Goal: Task Accomplishment & Management: Use online tool/utility

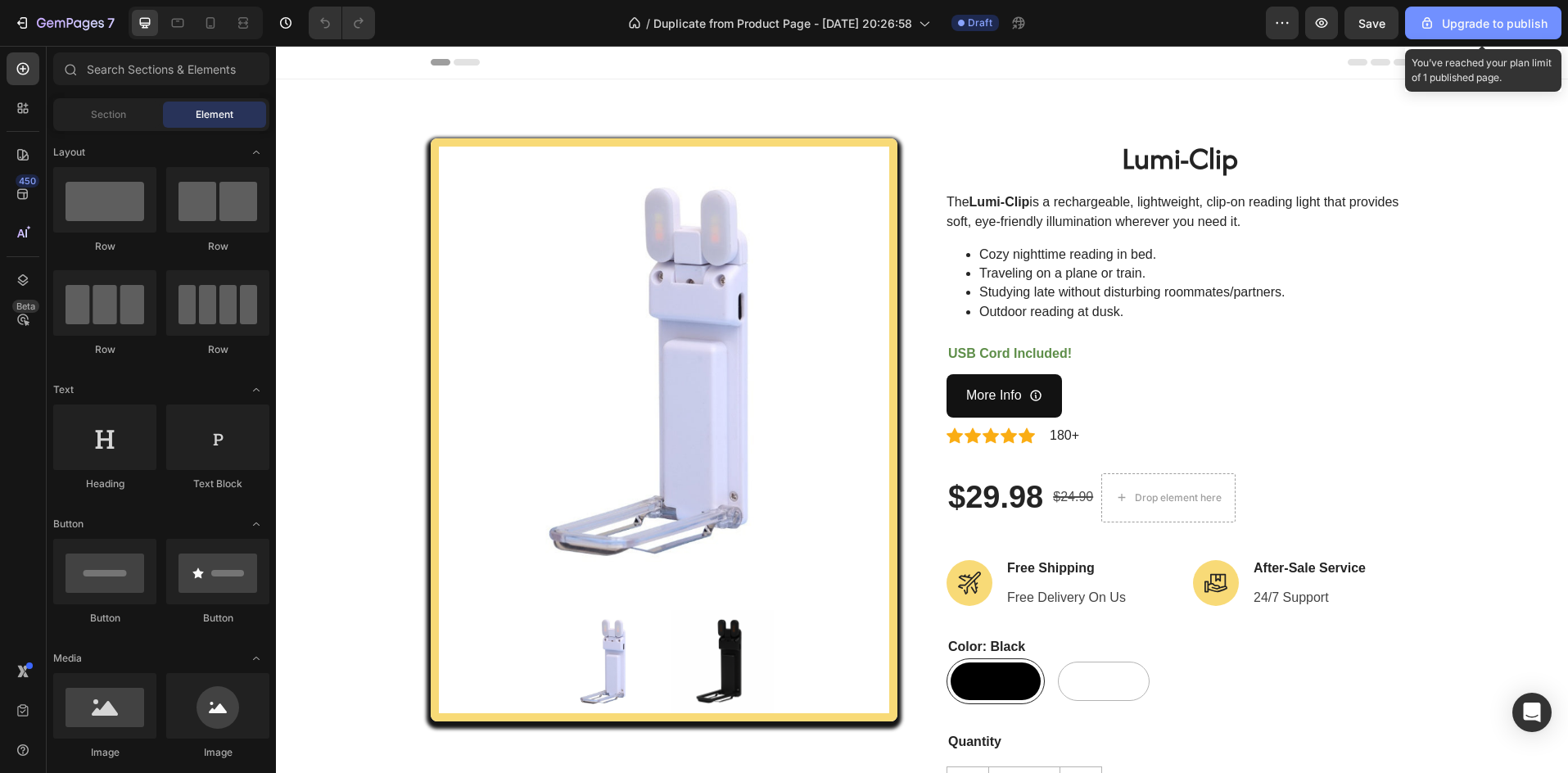
click at [1457, 33] on button "Upgrade to publish" at bounding box center [1483, 22] width 157 height 33
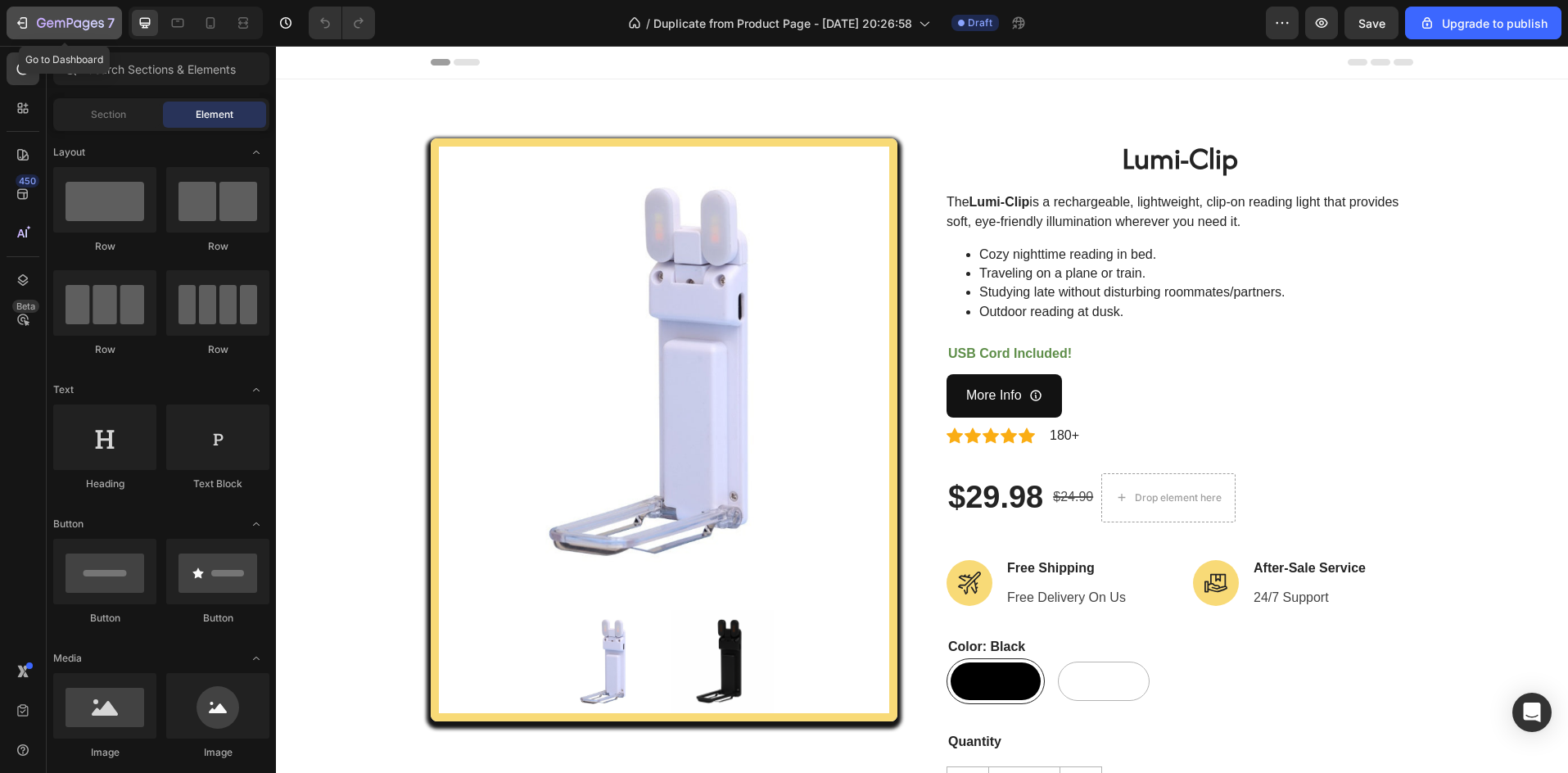
click at [28, 23] on icon "button" at bounding box center [22, 22] width 16 height 16
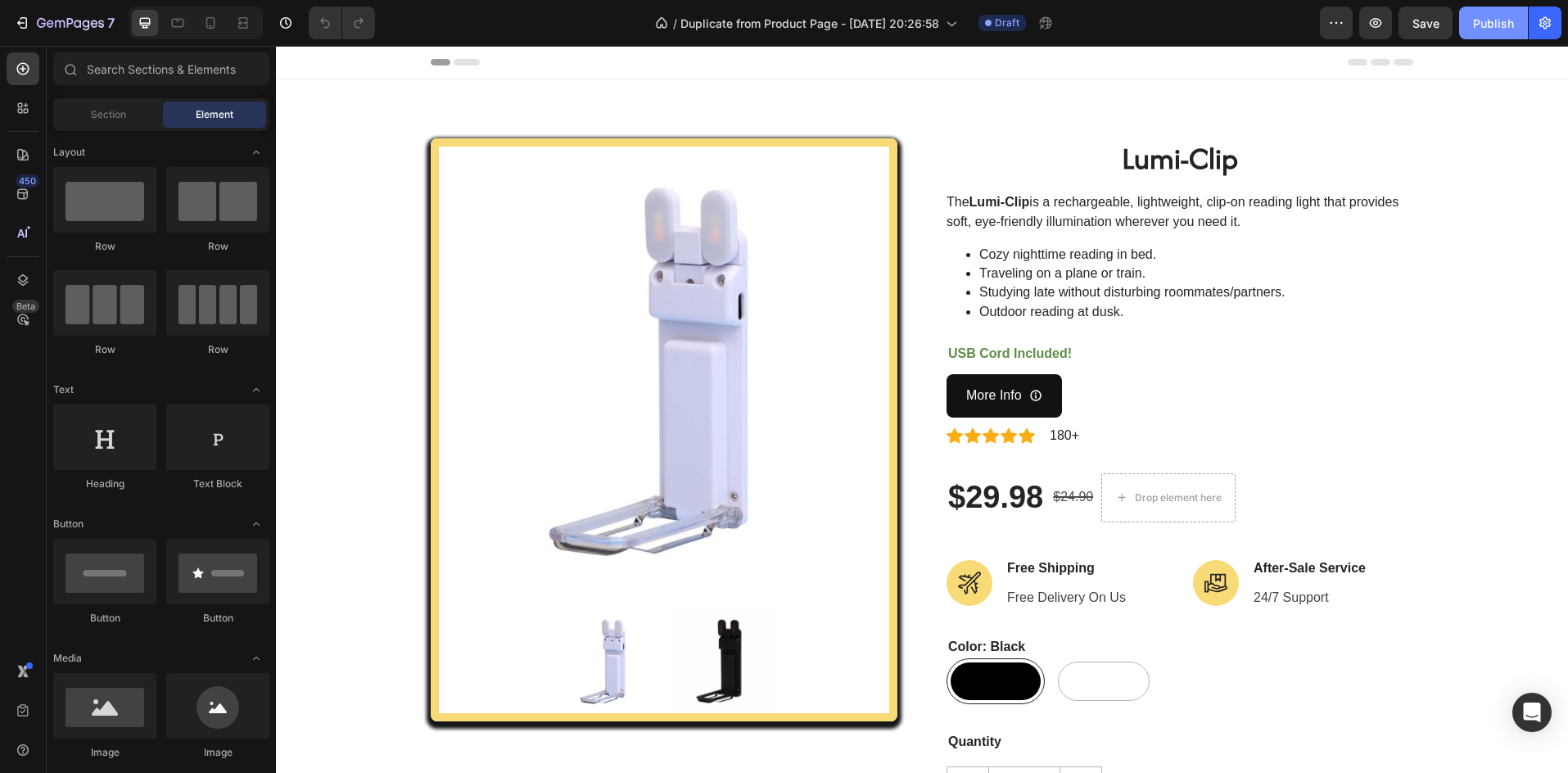
click at [1506, 31] on div "Publish" at bounding box center [1494, 22] width 41 height 17
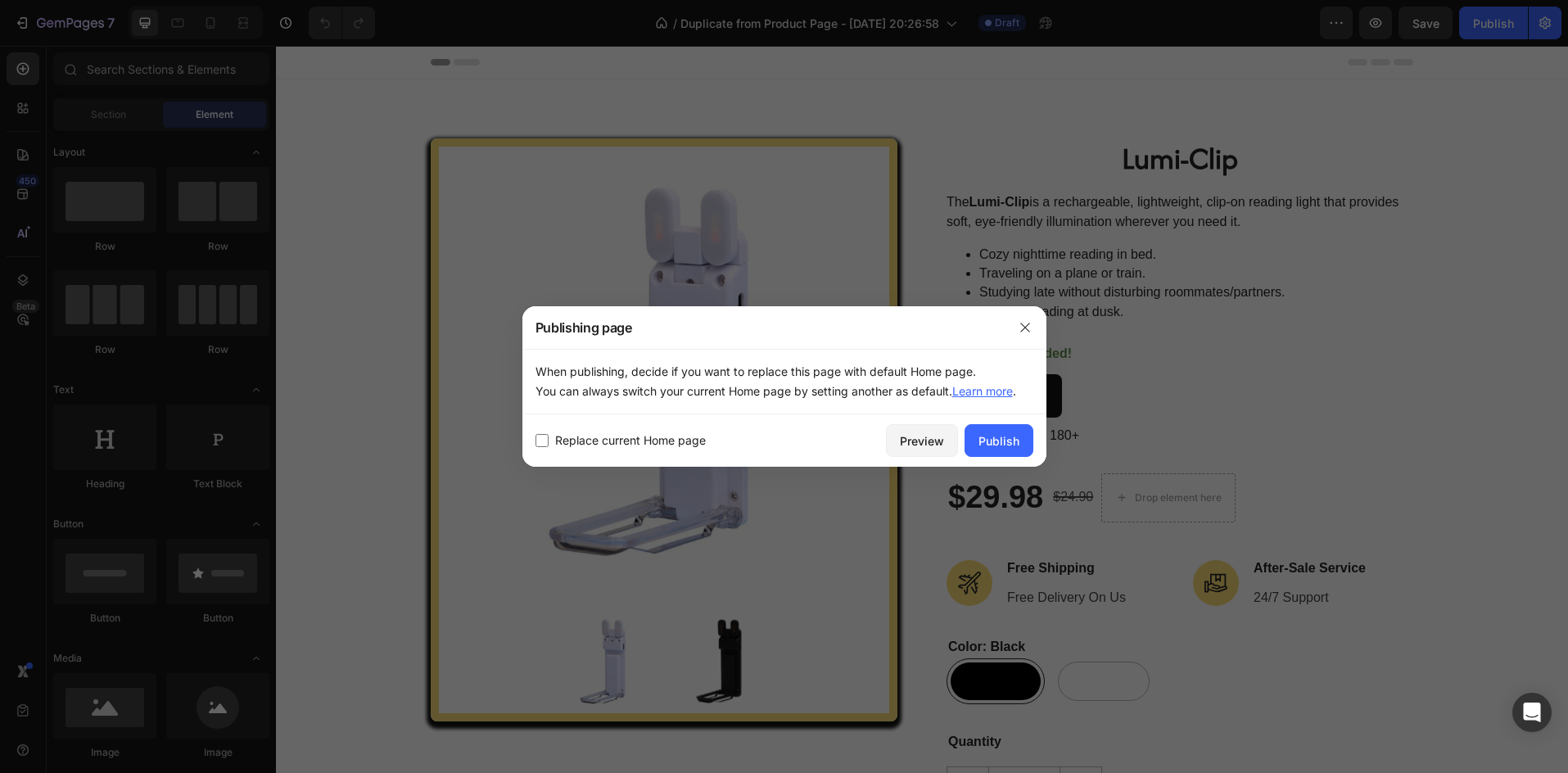
click at [543, 440] on input "checkbox" at bounding box center [542, 440] width 13 height 13
checkbox input "true"
click at [993, 442] on div "Publish" at bounding box center [999, 441] width 41 height 17
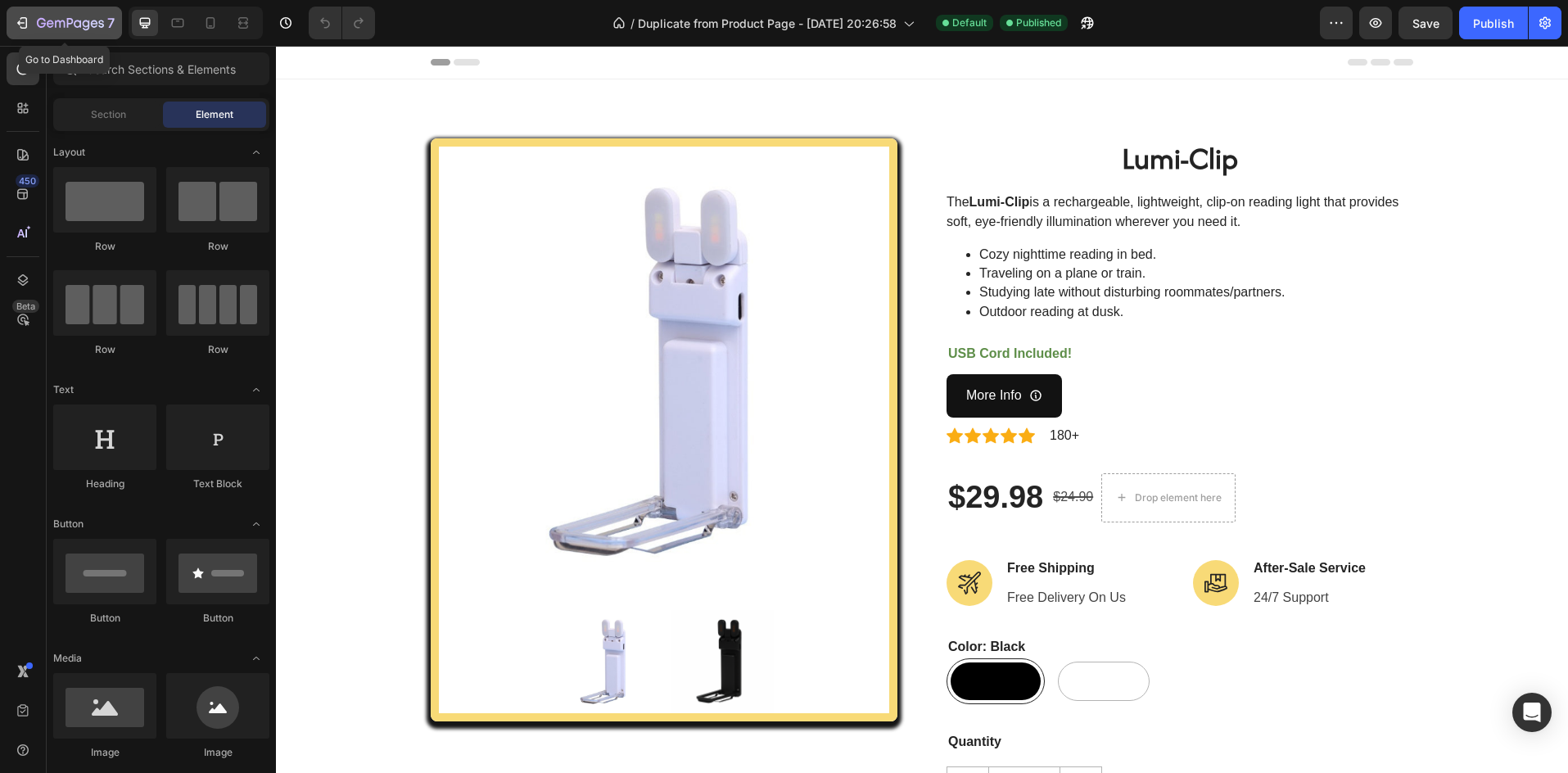
click at [26, 21] on icon "button" at bounding box center [24, 22] width 7 height 12
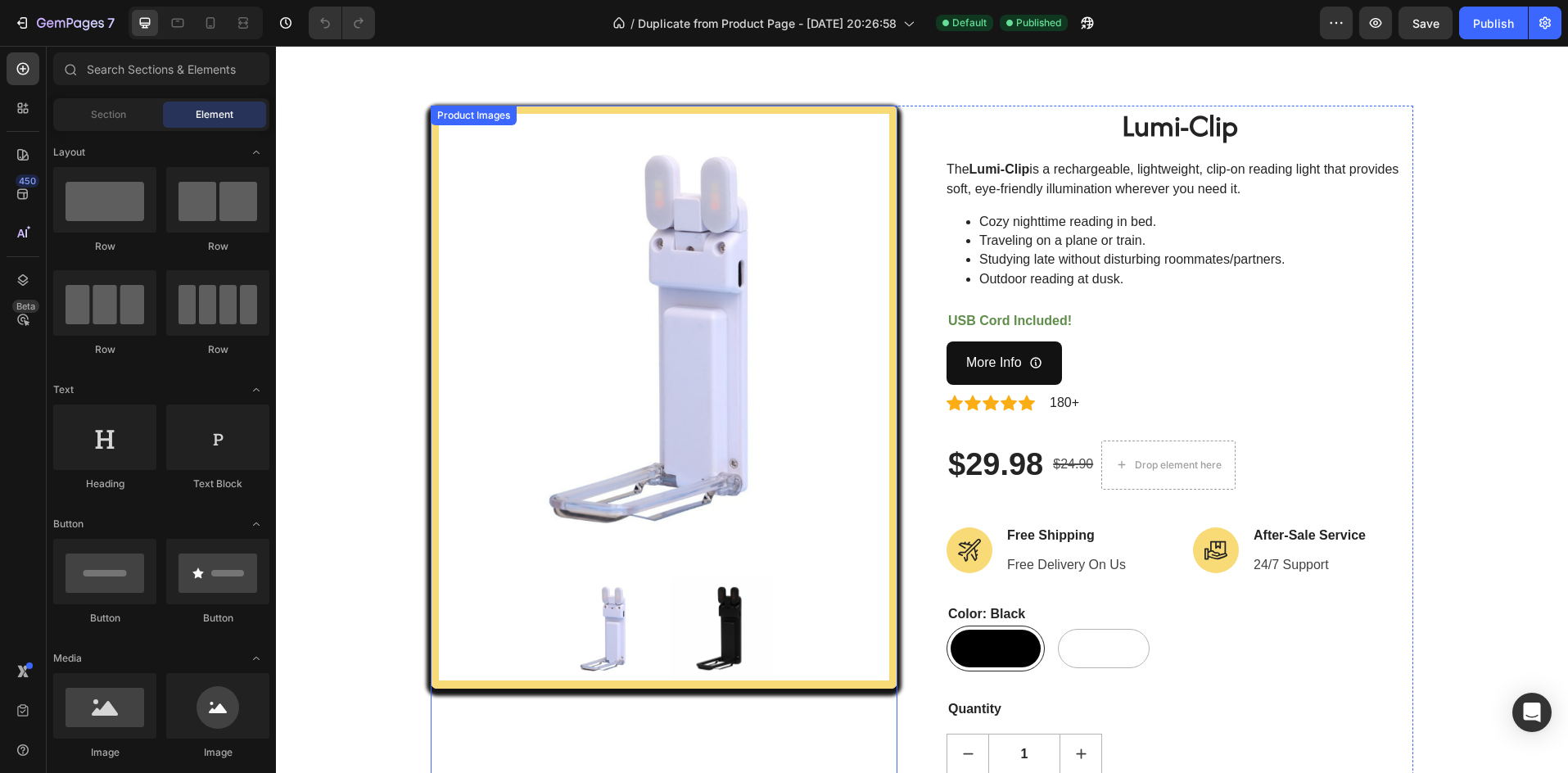
scroll to position [164, 0]
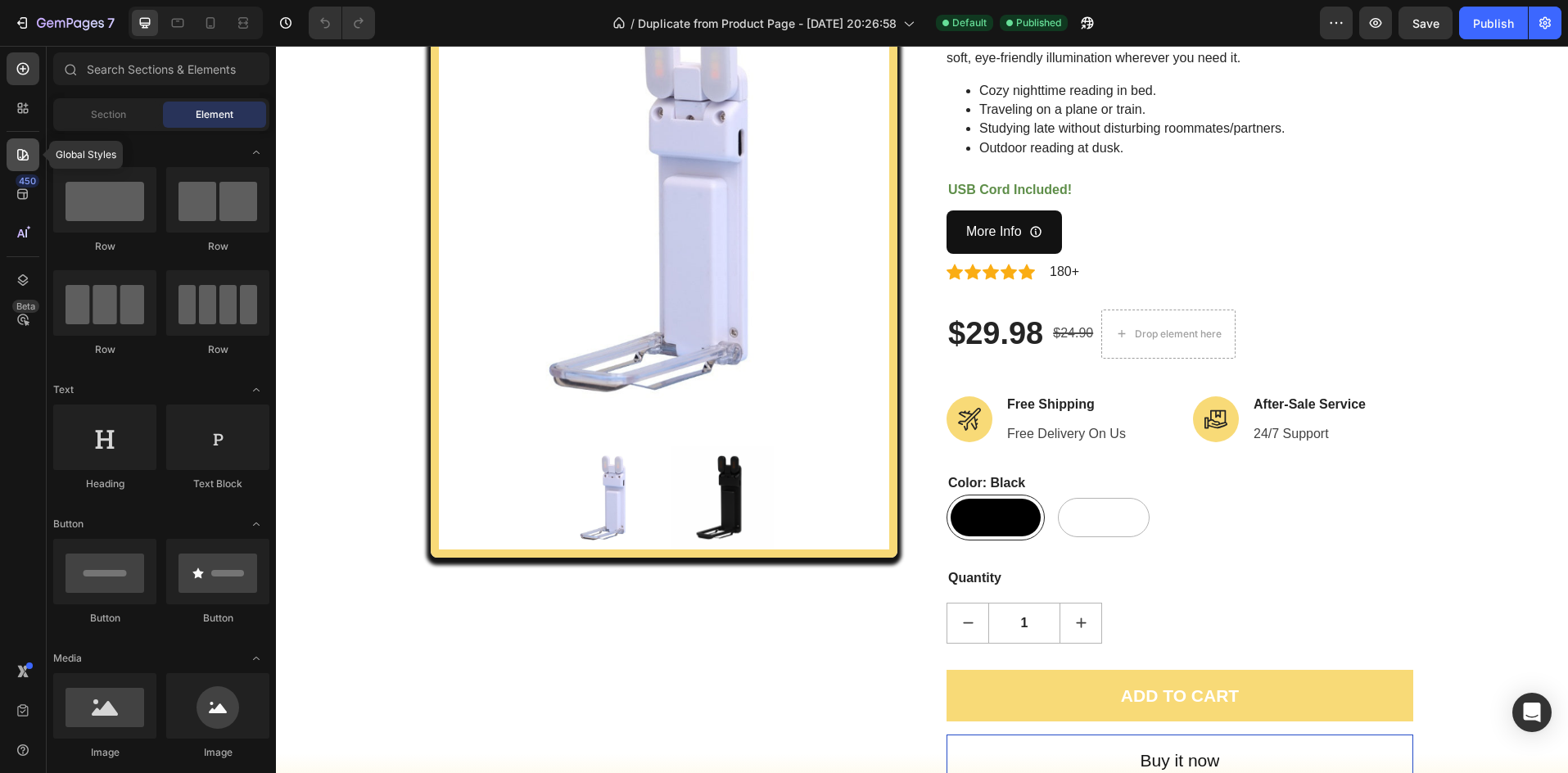
click at [30, 150] on icon at bounding box center [22, 155] width 16 height 16
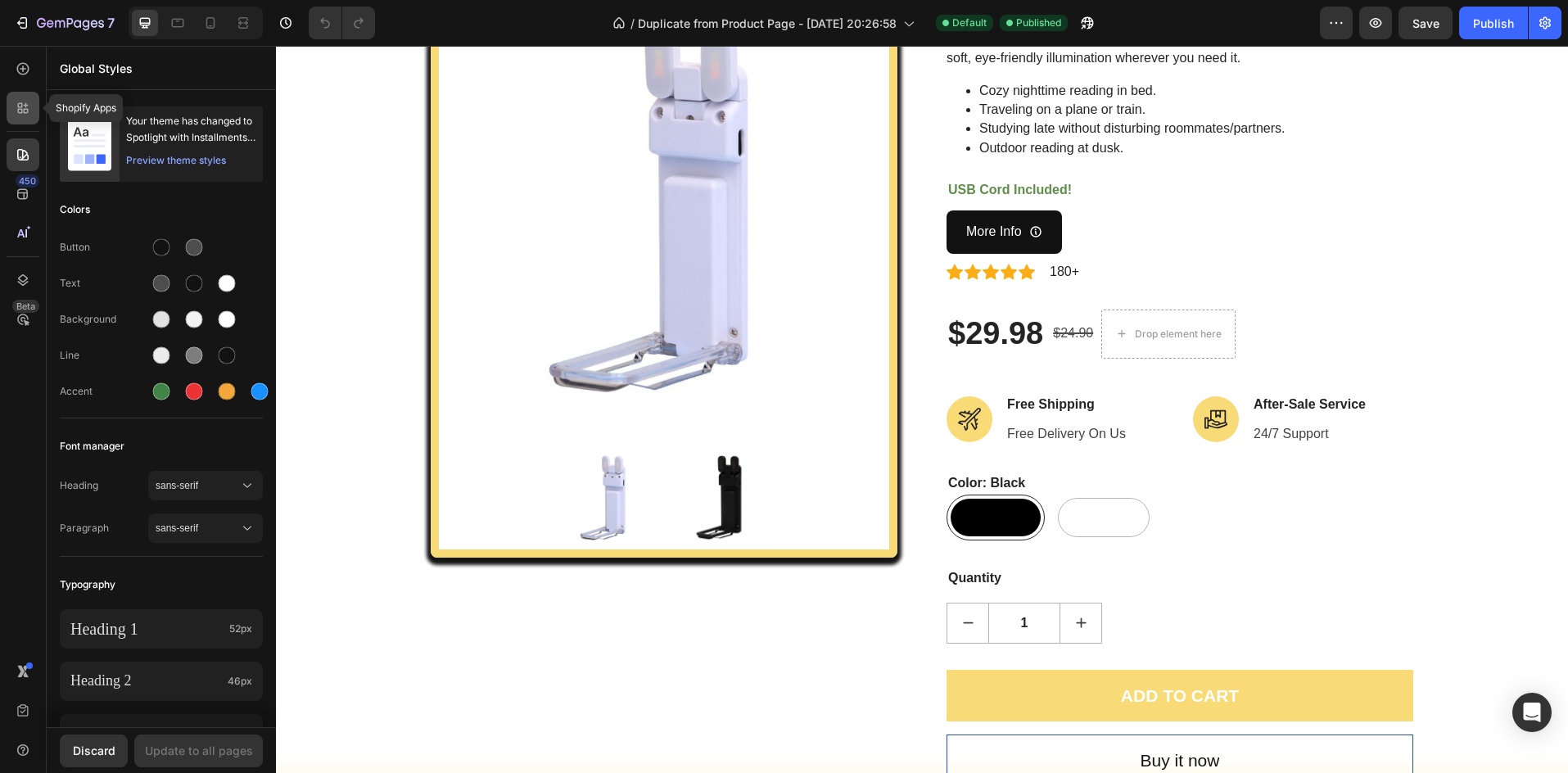
click at [10, 107] on div at bounding box center [22, 107] width 33 height 33
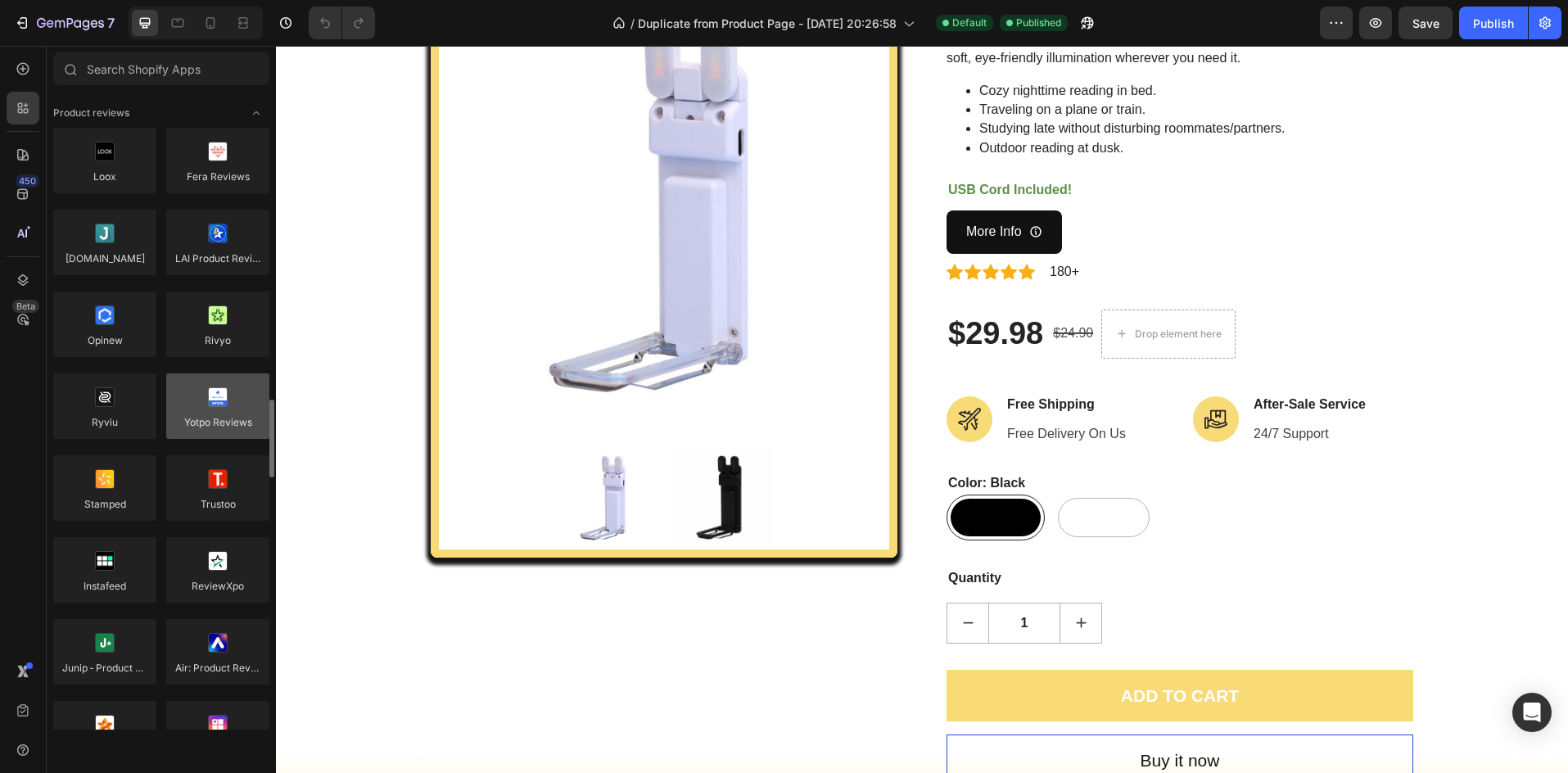
scroll to position [274, 0]
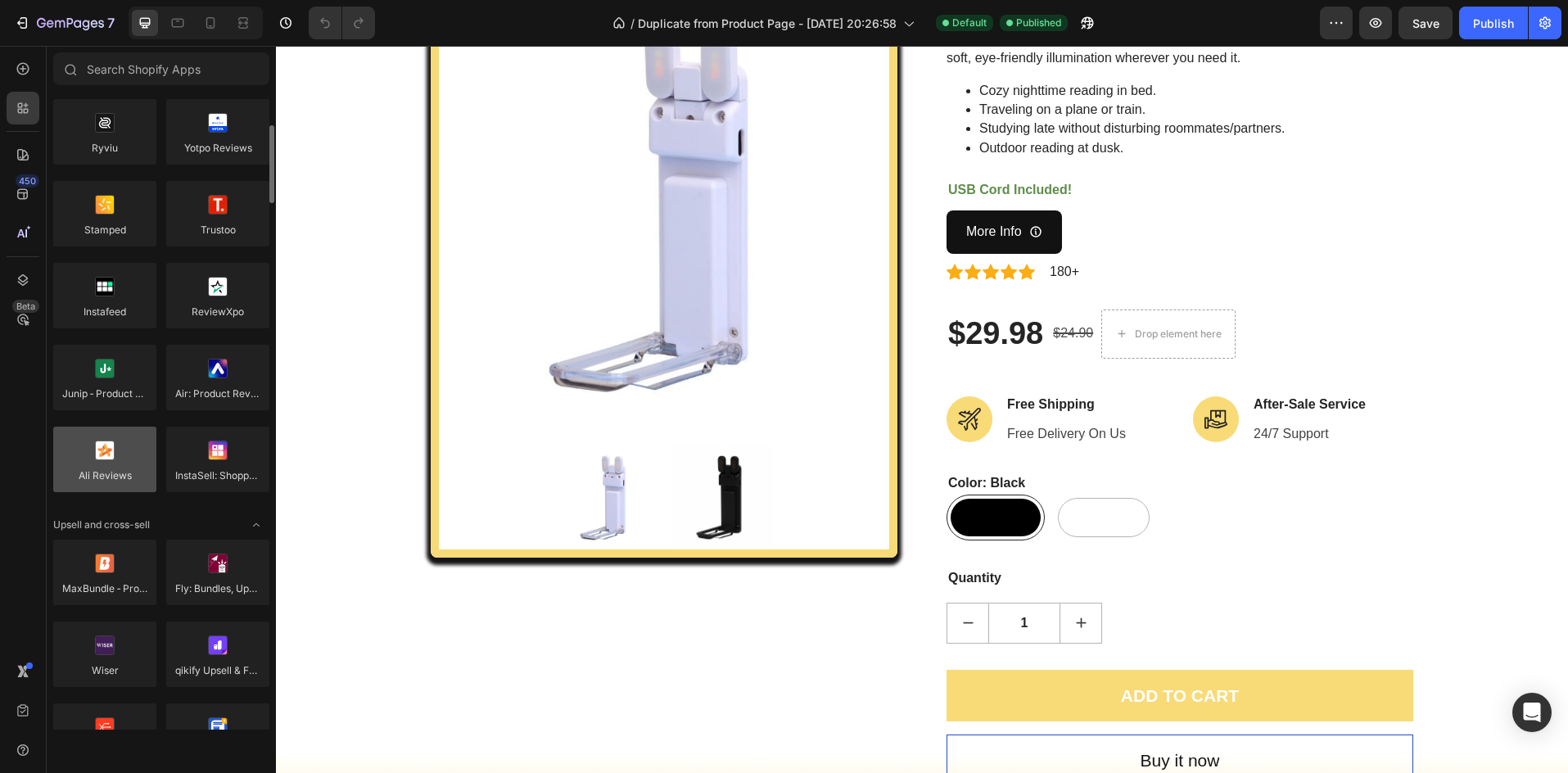
click at [90, 470] on div at bounding box center [104, 459] width 103 height 65
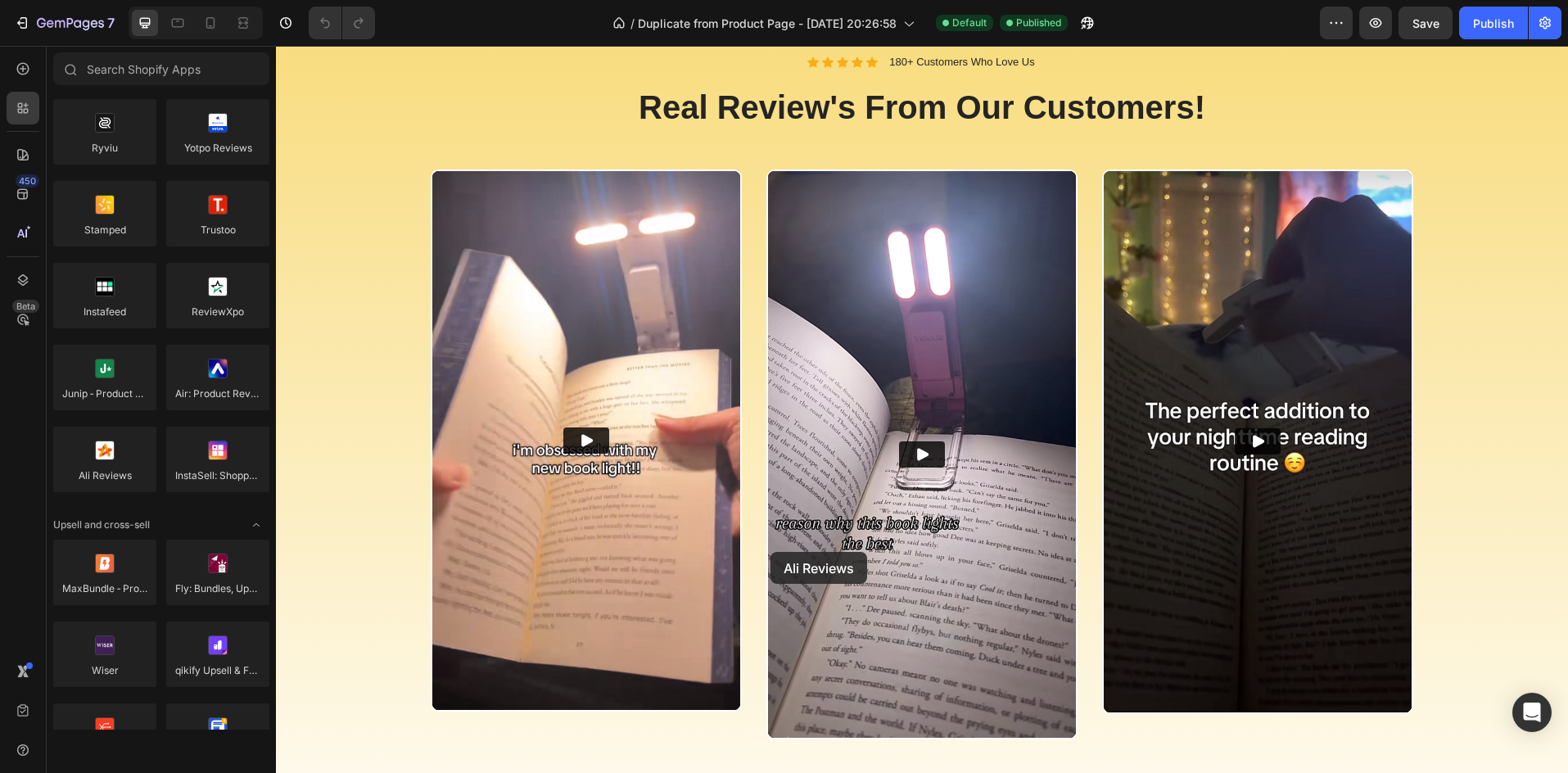
scroll to position [2401, 0]
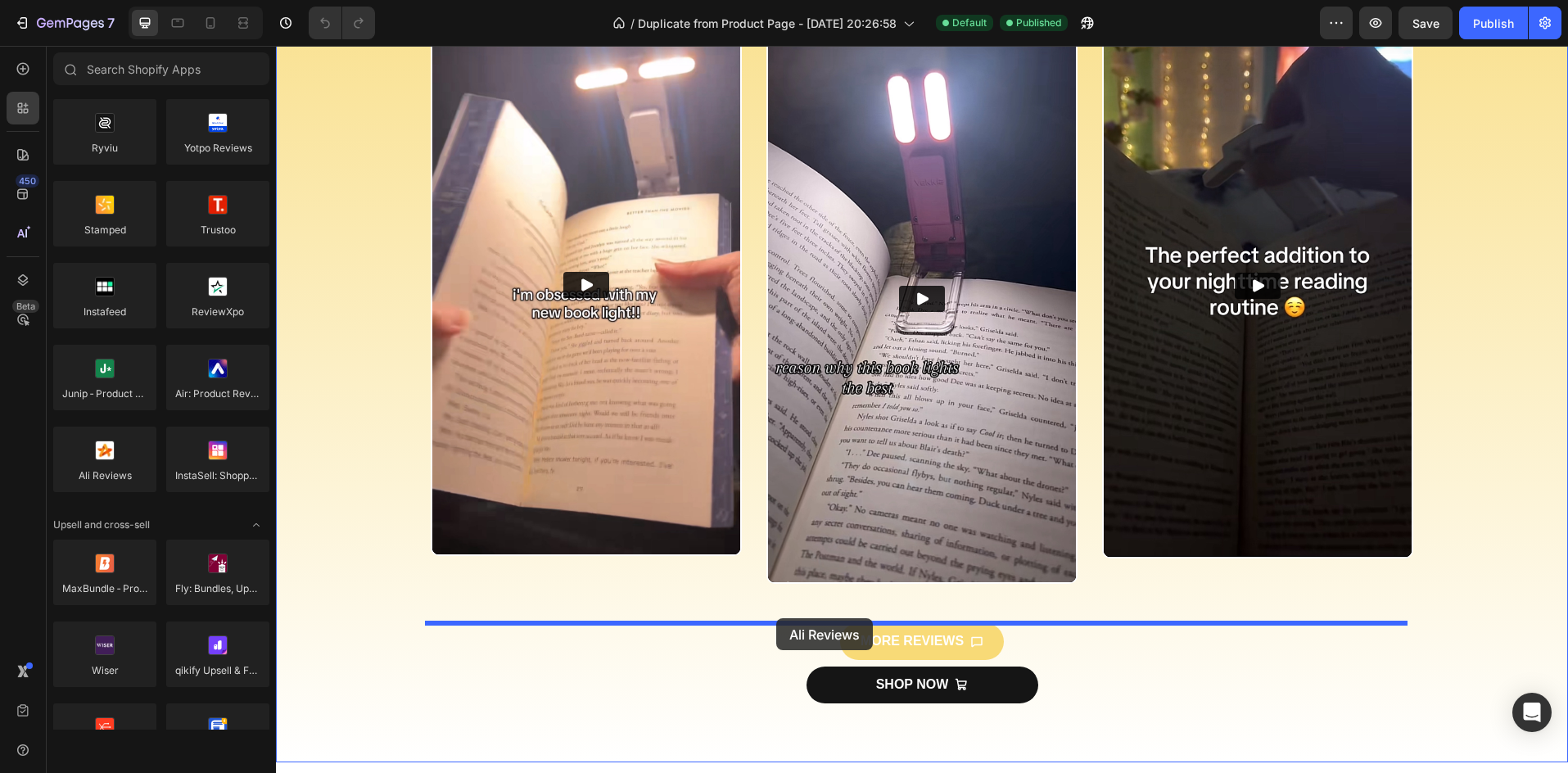
drag, startPoint x: 377, startPoint y: 511, endPoint x: 776, endPoint y: 618, distance: 413.1
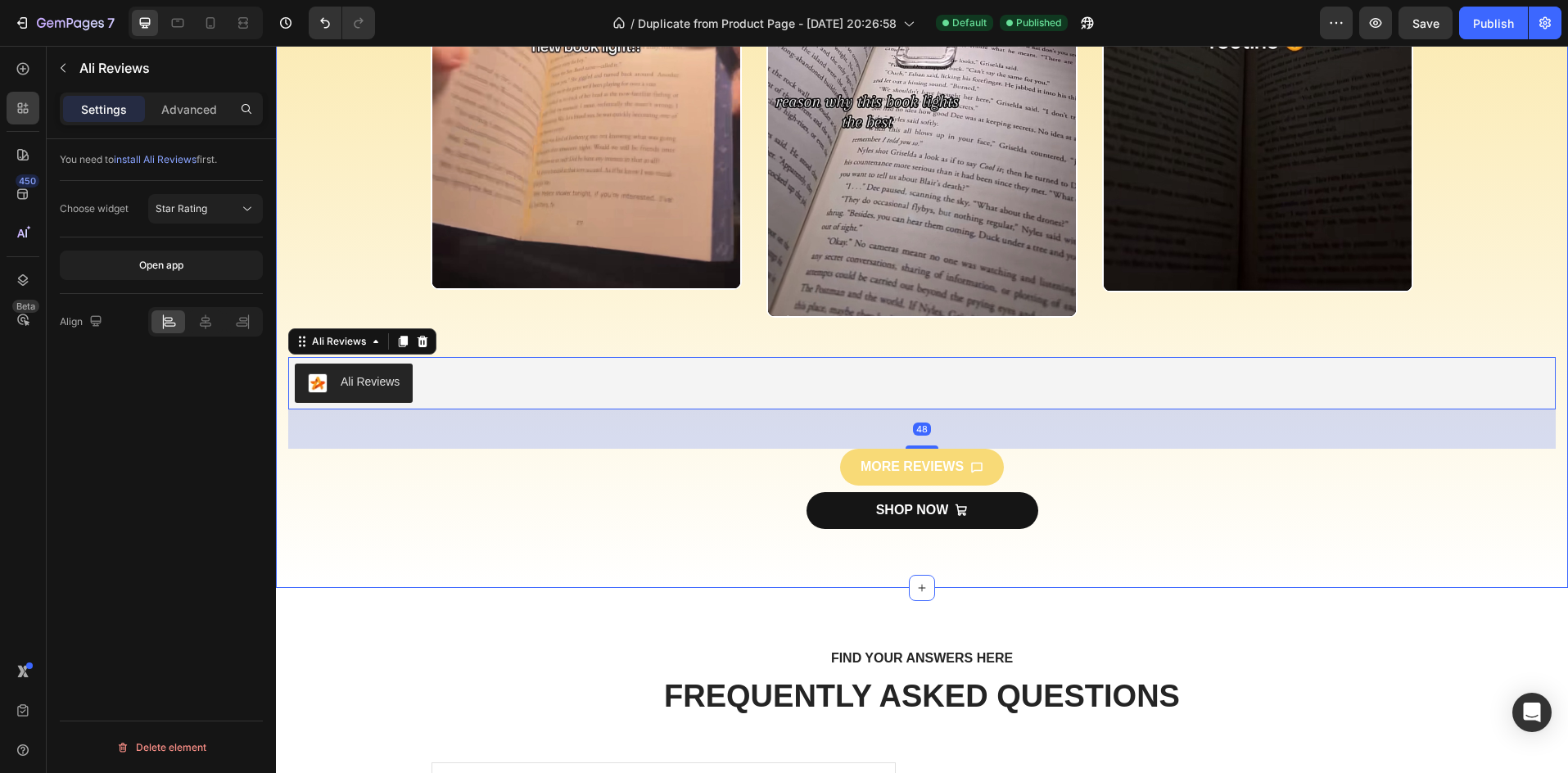
scroll to position [2675, 0]
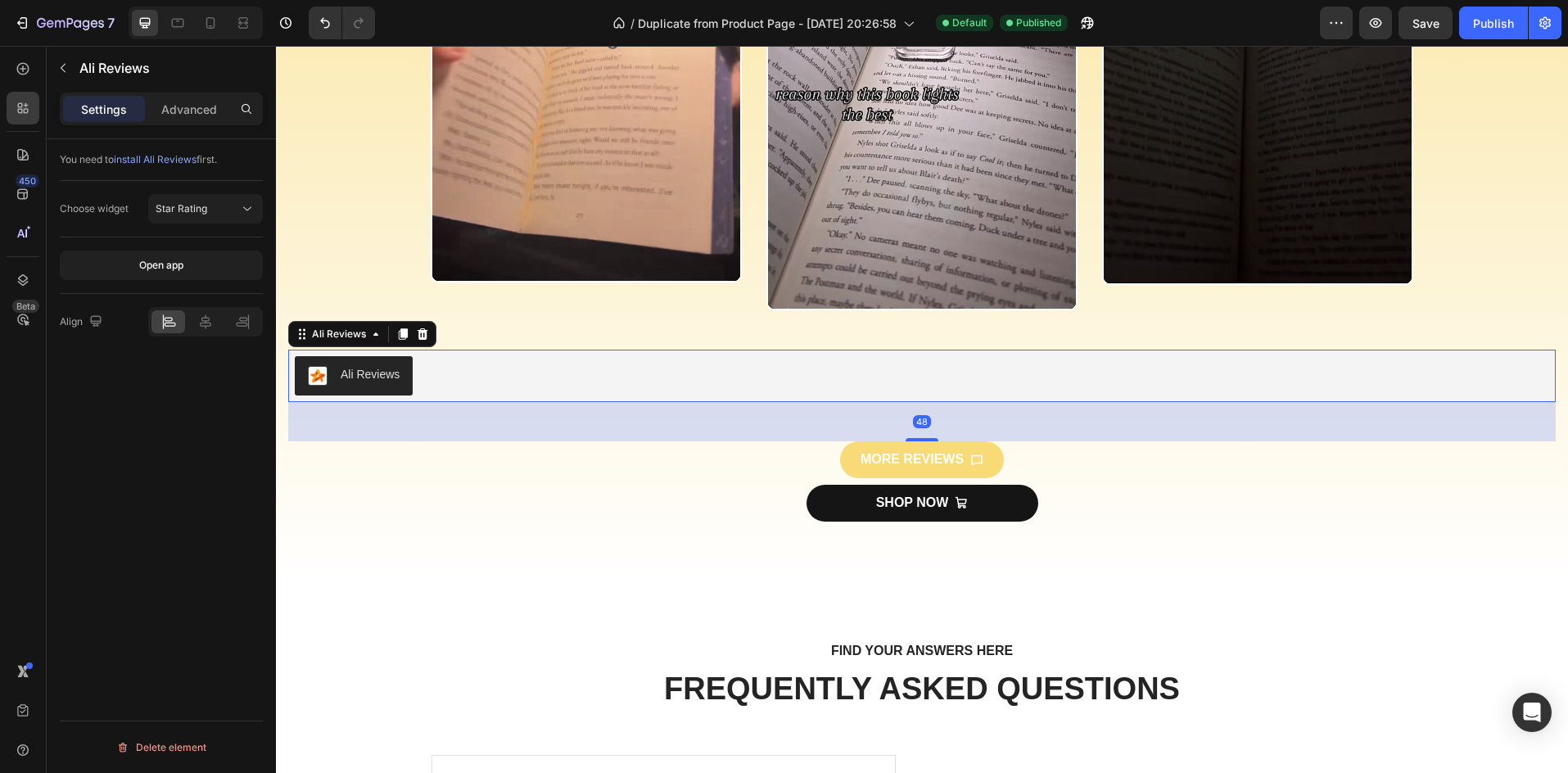
click at [392, 371] on div "Ali Reviews" at bounding box center [370, 374] width 59 height 17
click at [381, 371] on div "Ali Reviews" at bounding box center [370, 374] width 59 height 17
click at [195, 210] on span "Star Rating" at bounding box center [182, 209] width 52 height 13
click at [189, 271] on div "Review box" at bounding box center [189, 279] width 134 height 31
click at [180, 107] on p "Advanced" at bounding box center [189, 108] width 56 height 17
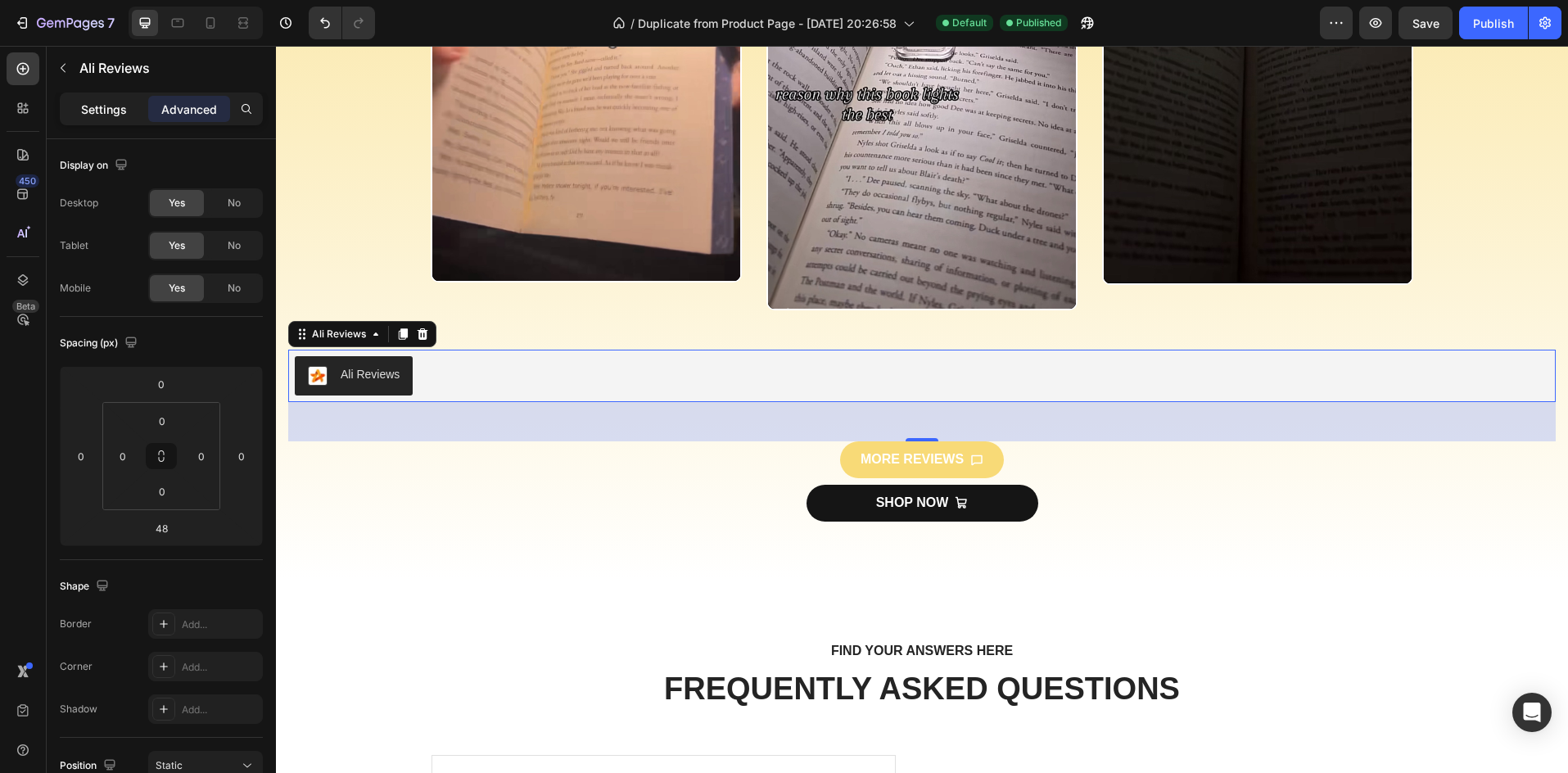
click at [90, 107] on p "Settings" at bounding box center [103, 108] width 46 height 17
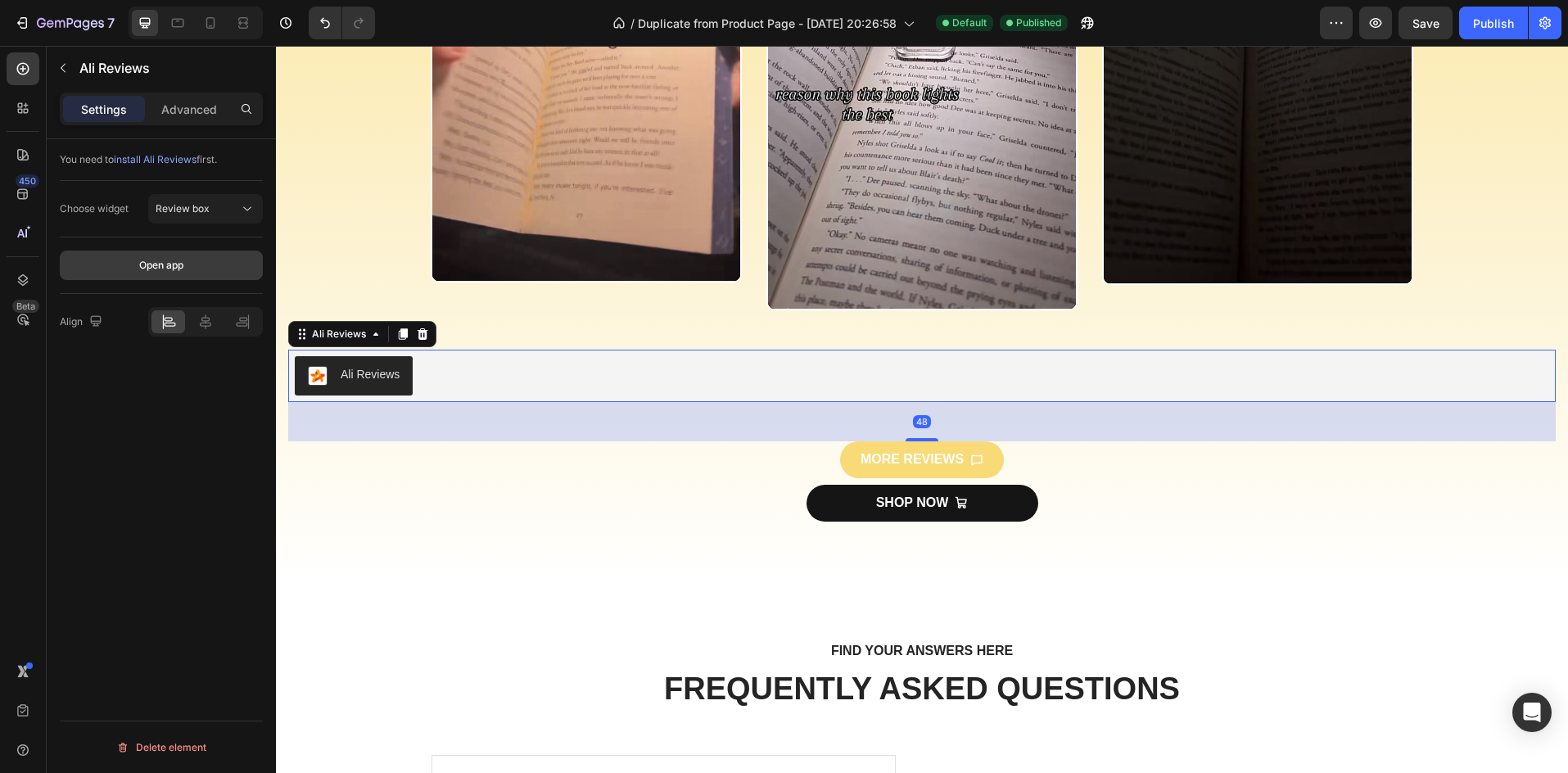
click at [163, 269] on div "Open app" at bounding box center [160, 265] width 44 height 14
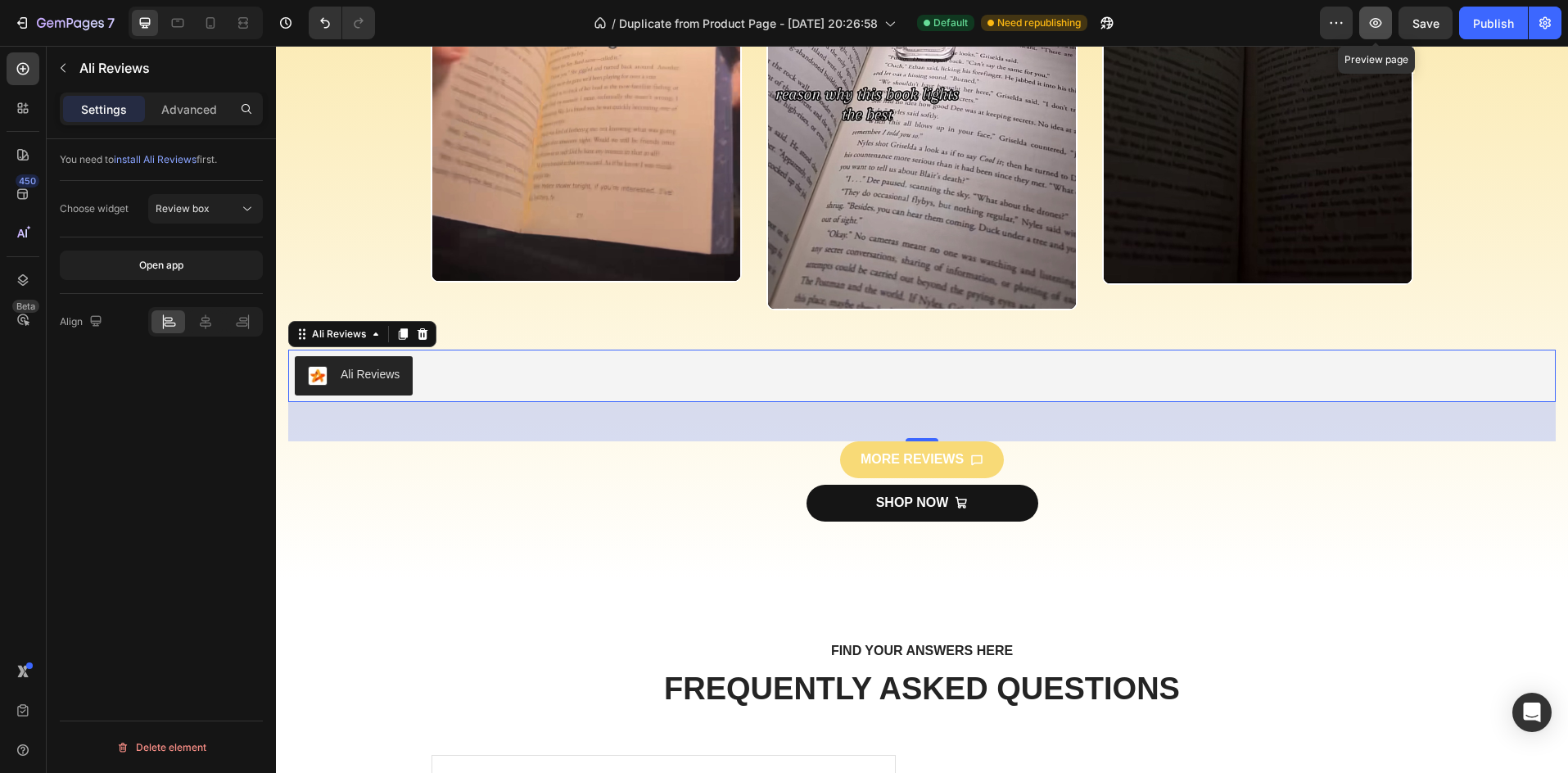
click at [1366, 27] on button "button" at bounding box center [1375, 22] width 33 height 33
click at [881, 460] on p "MORE REVIEWS" at bounding box center [911, 460] width 103 height 17
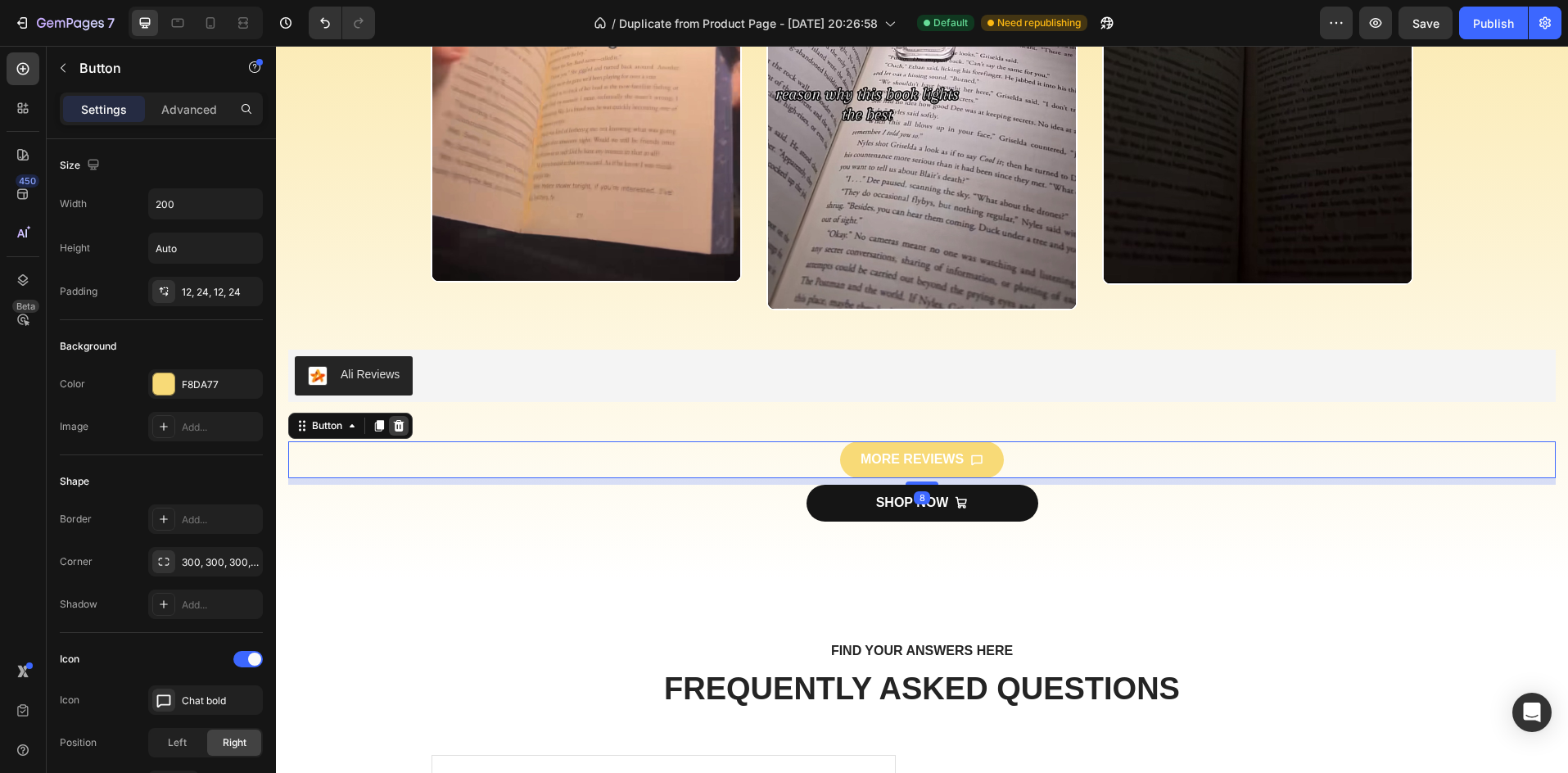
click at [404, 425] on icon at bounding box center [399, 425] width 13 height 13
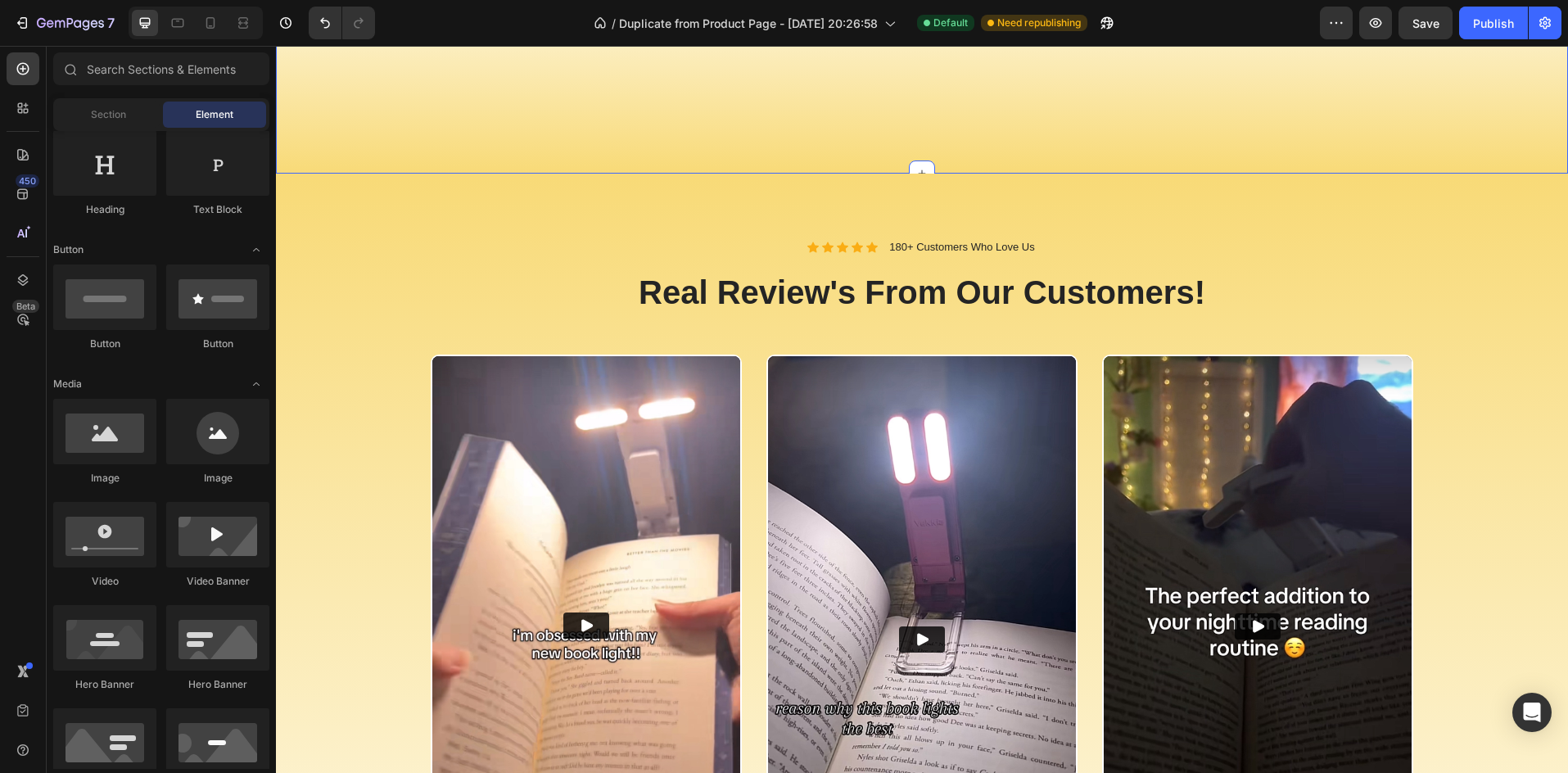
scroll to position [2019, 0]
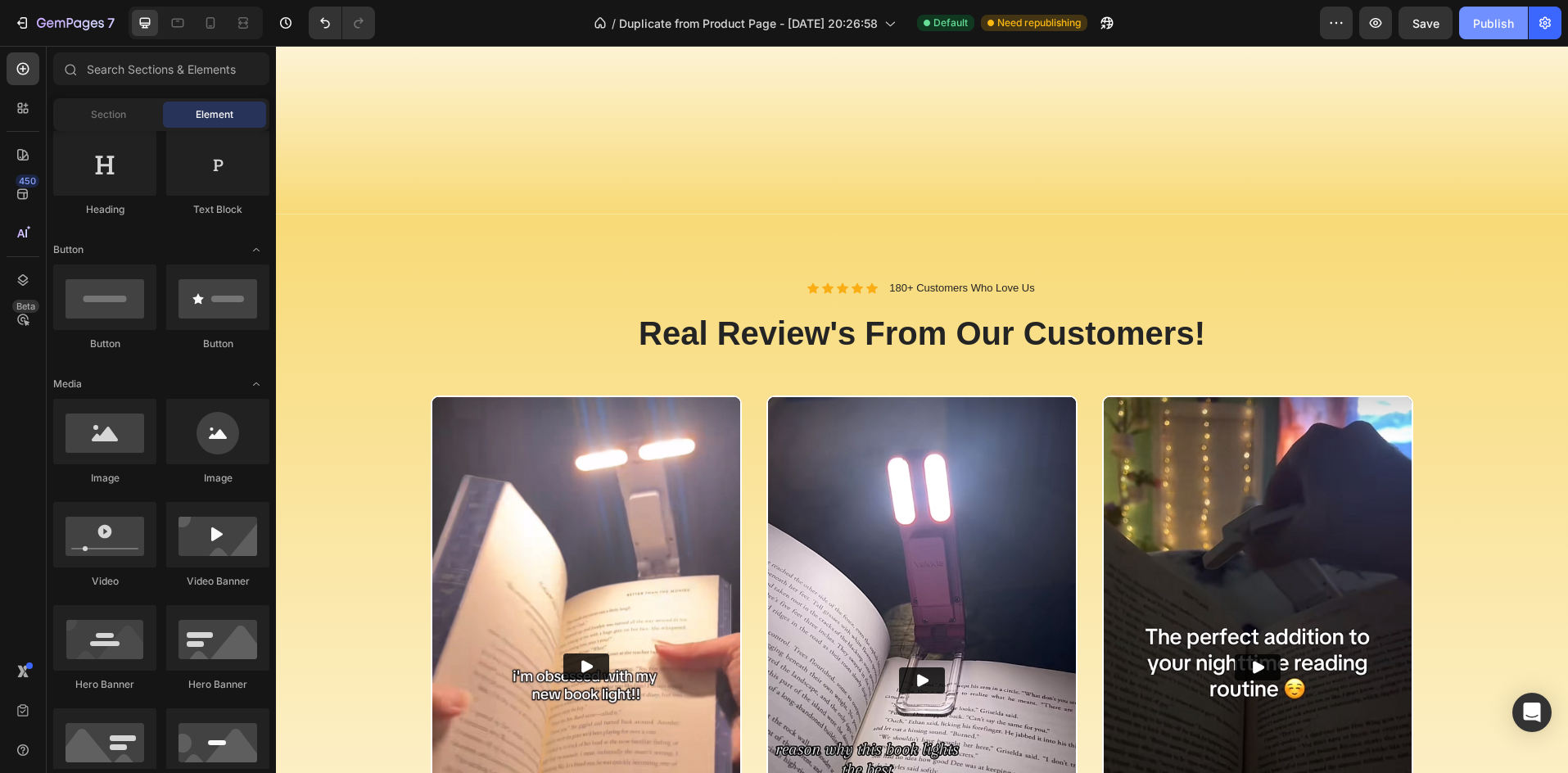
click at [1500, 16] on div "Publish" at bounding box center [1494, 22] width 41 height 17
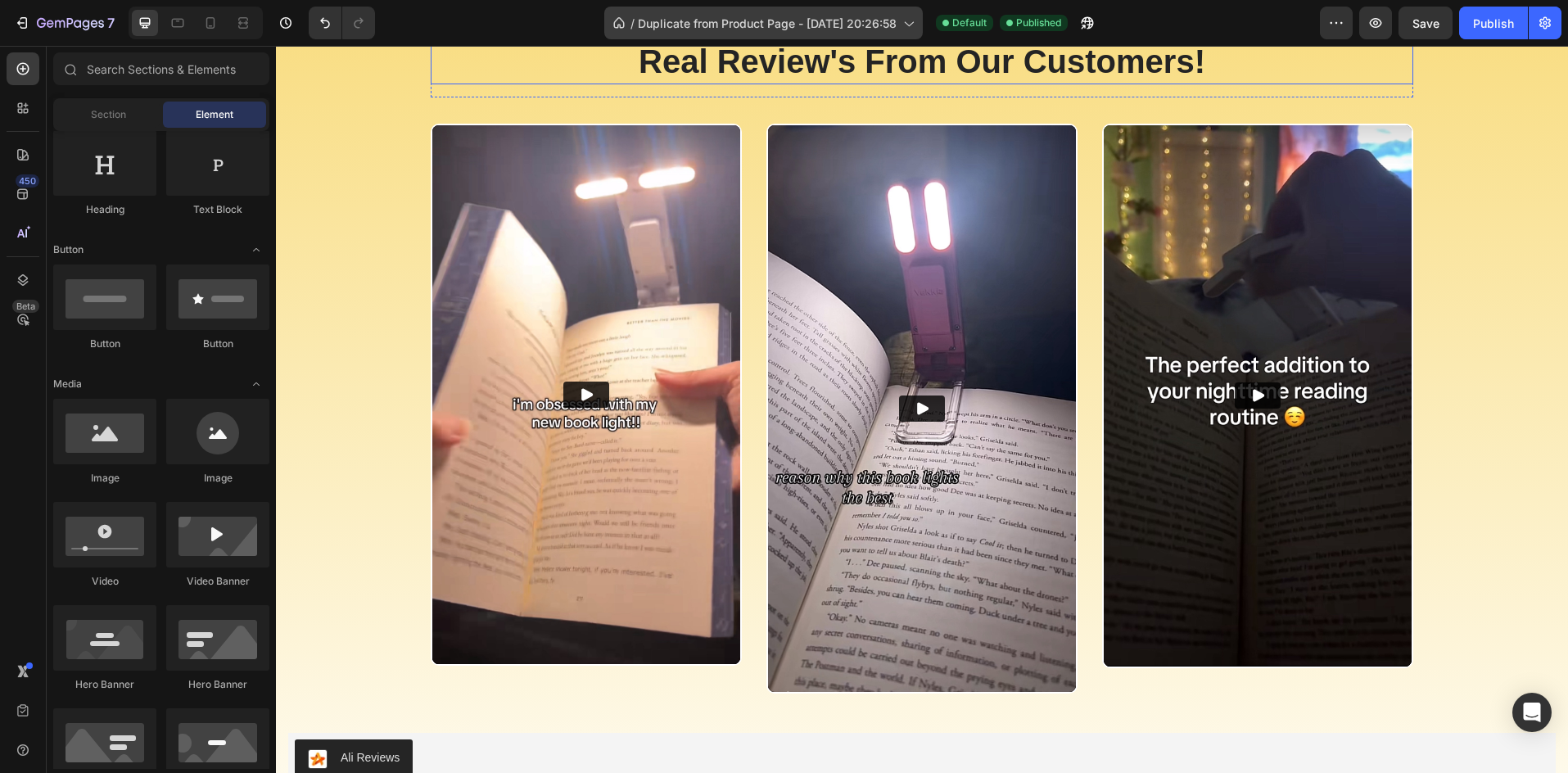
scroll to position [2292, 0]
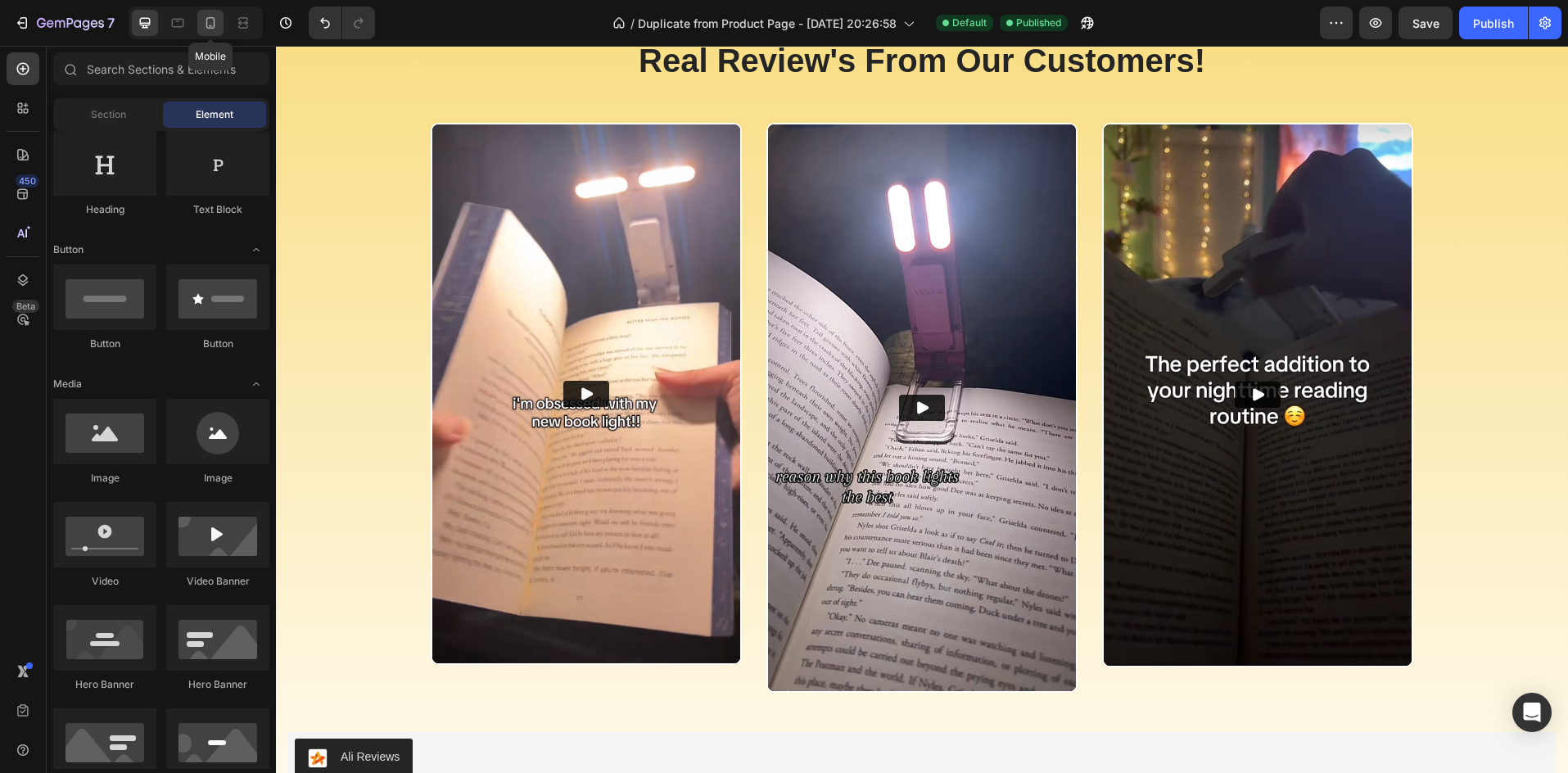
click at [220, 22] on div at bounding box center [210, 22] width 26 height 26
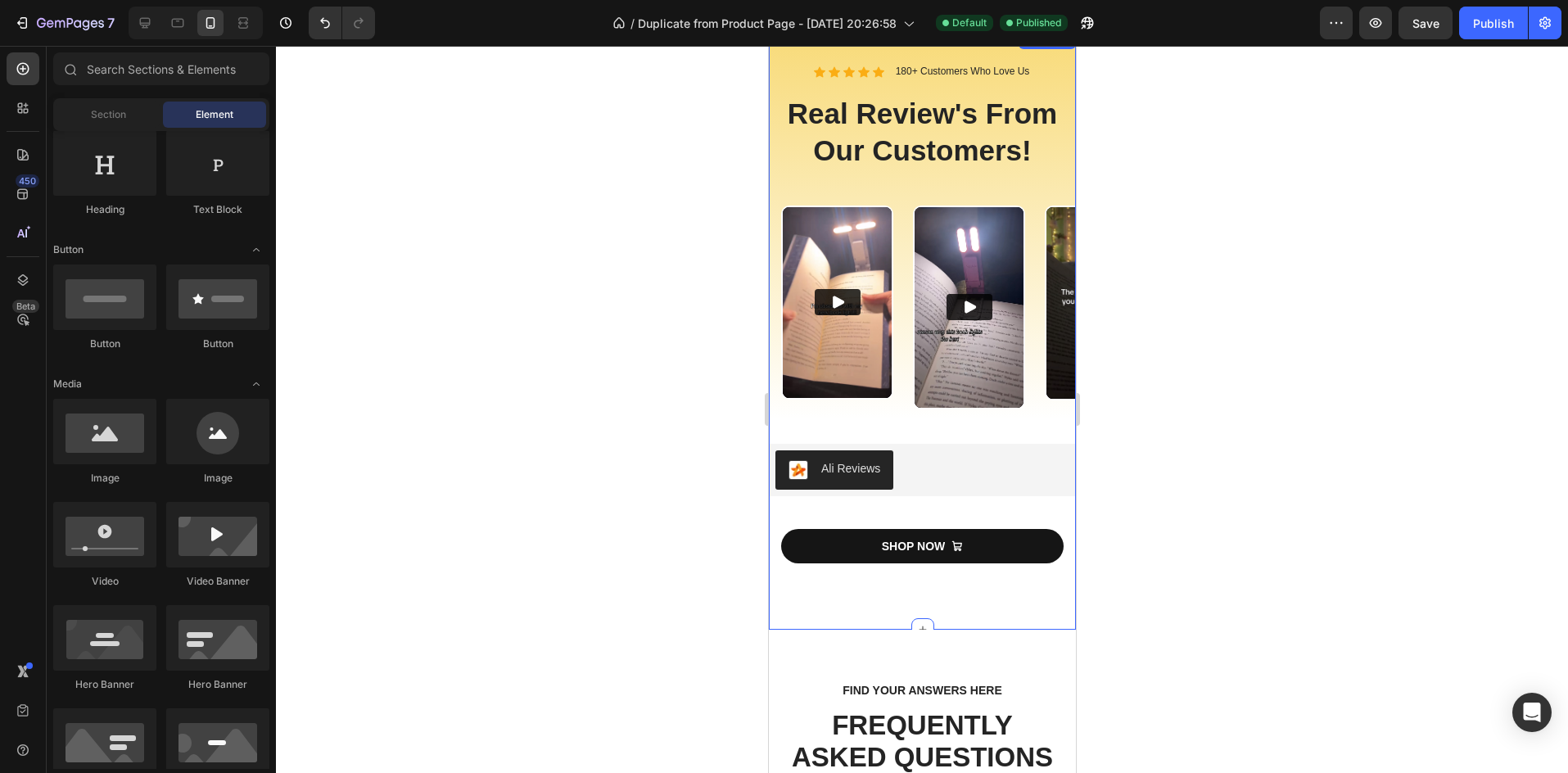
scroll to position [2783, 0]
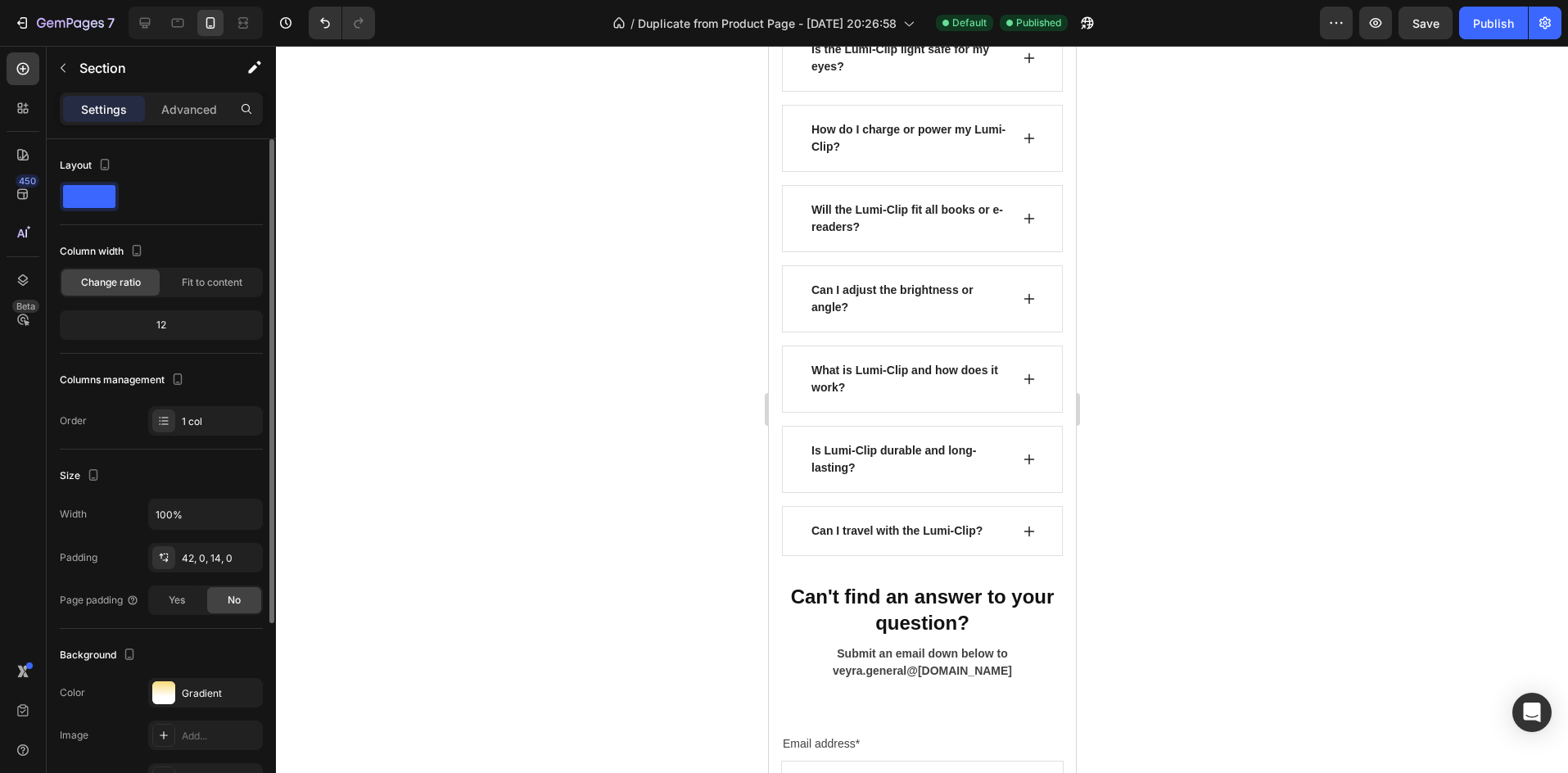
scroll to position [109, 0]
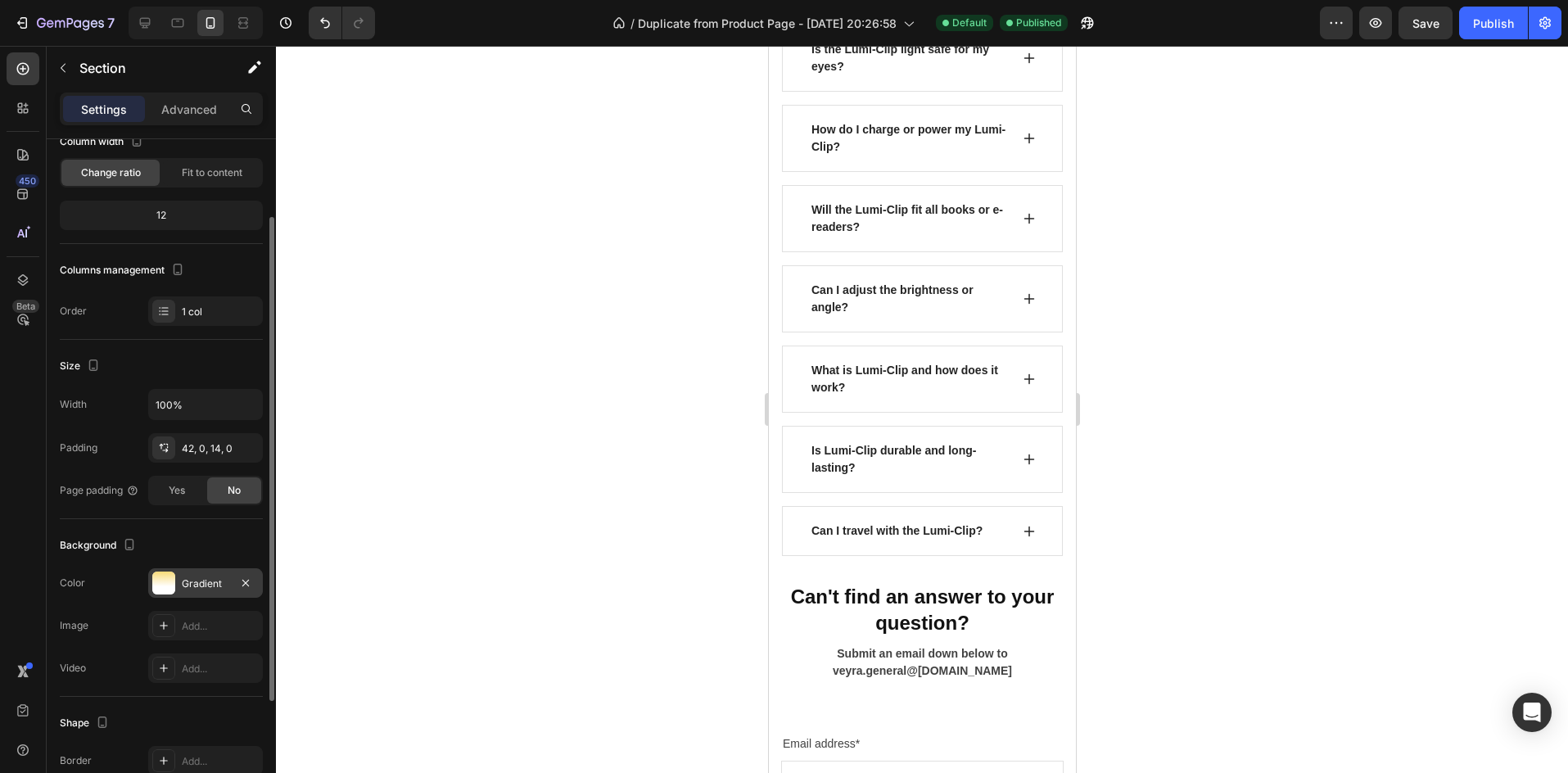
click at [194, 576] on div "Gradient" at bounding box center [205, 583] width 47 height 14
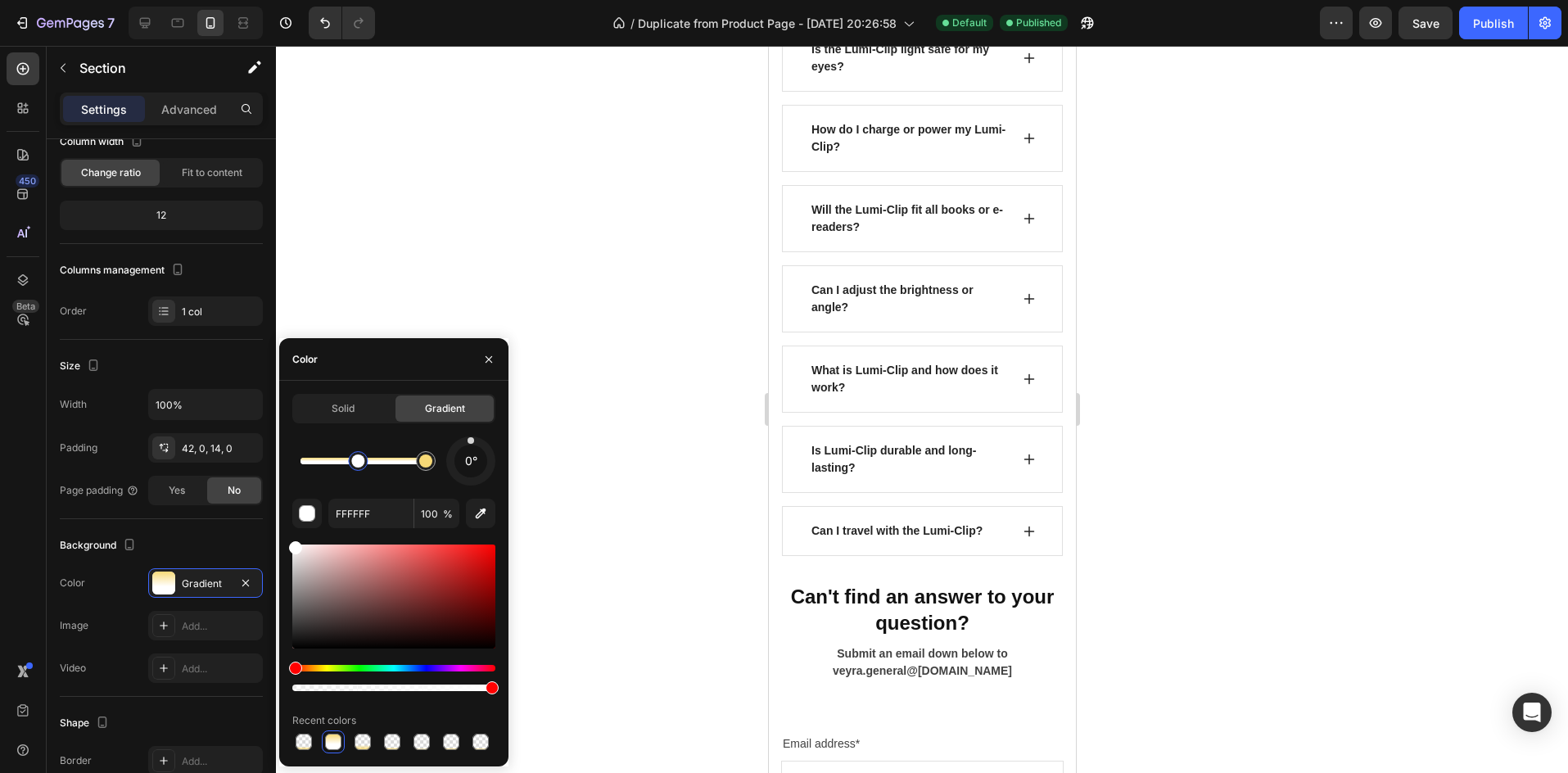
drag, startPoint x: 345, startPoint y: 466, endPoint x: 370, endPoint y: 468, distance: 25.1
click at [365, 468] on div at bounding box center [358, 460] width 13 height 13
drag, startPoint x: 370, startPoint y: 468, endPoint x: 378, endPoint y: 469, distance: 8.1
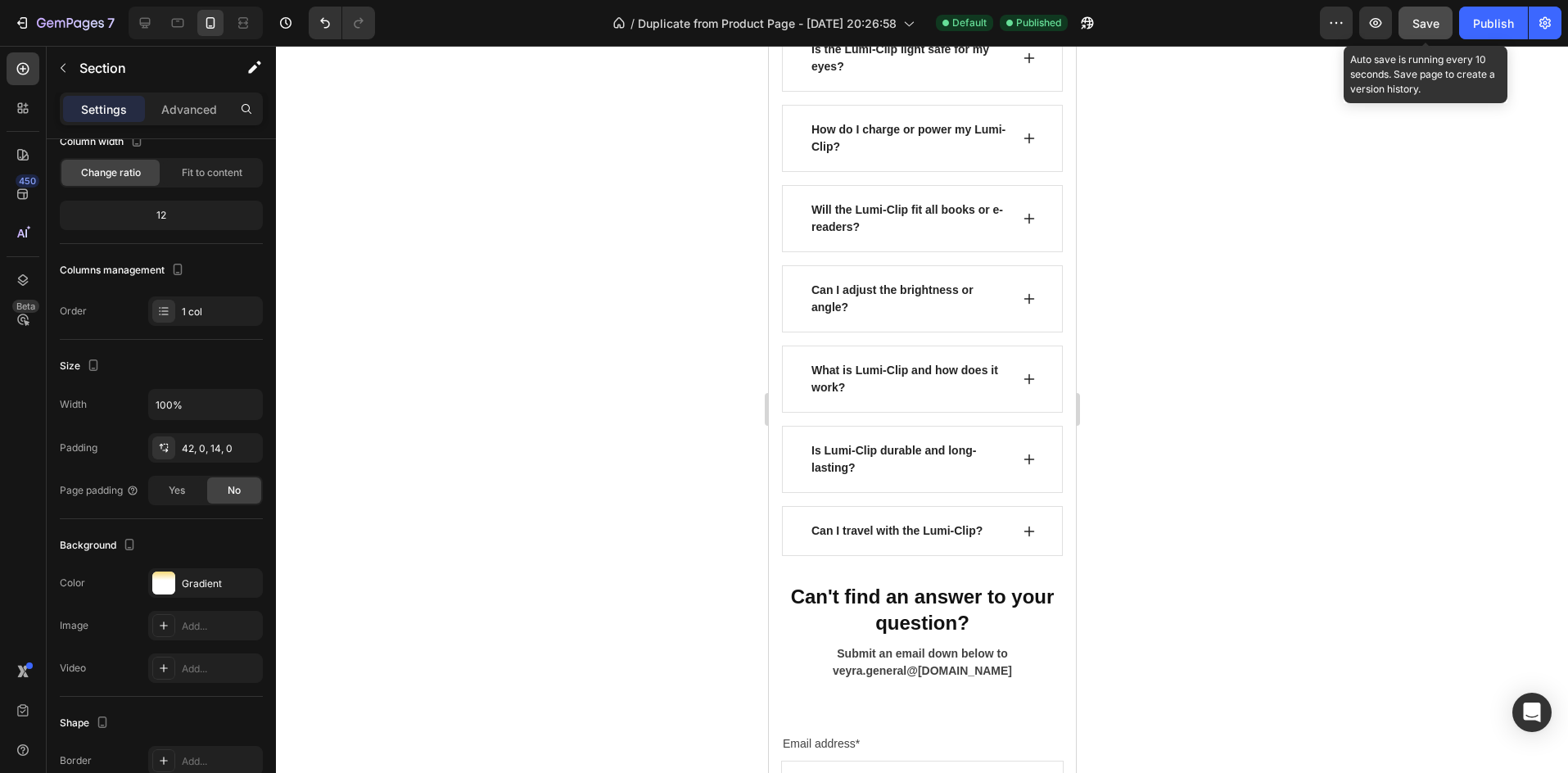
click at [1423, 30] on span "Save" at bounding box center [1426, 23] width 27 height 14
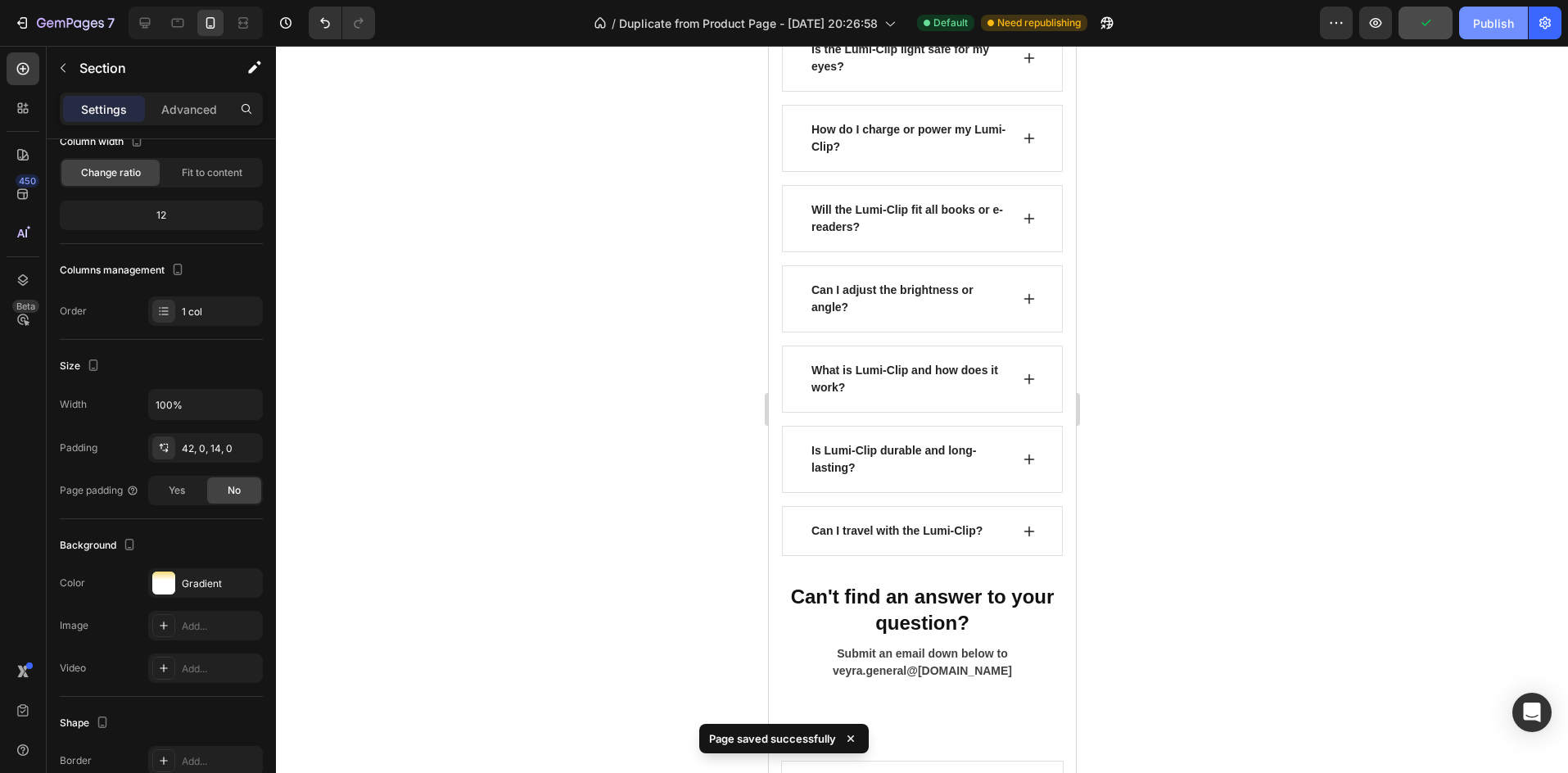
click at [1496, 28] on div "Publish" at bounding box center [1494, 22] width 41 height 17
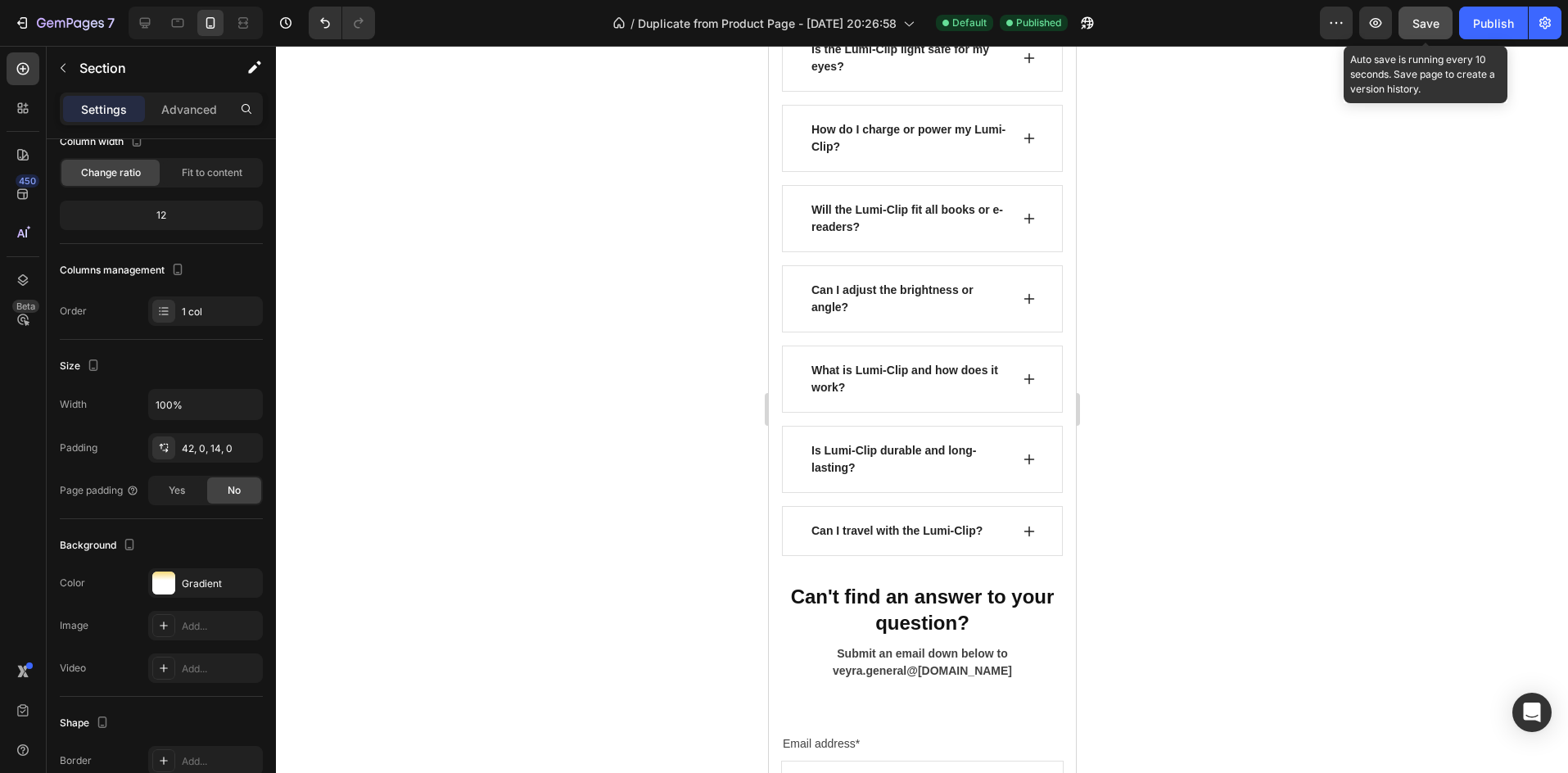
click at [1428, 21] on span "Save" at bounding box center [1426, 23] width 27 height 14
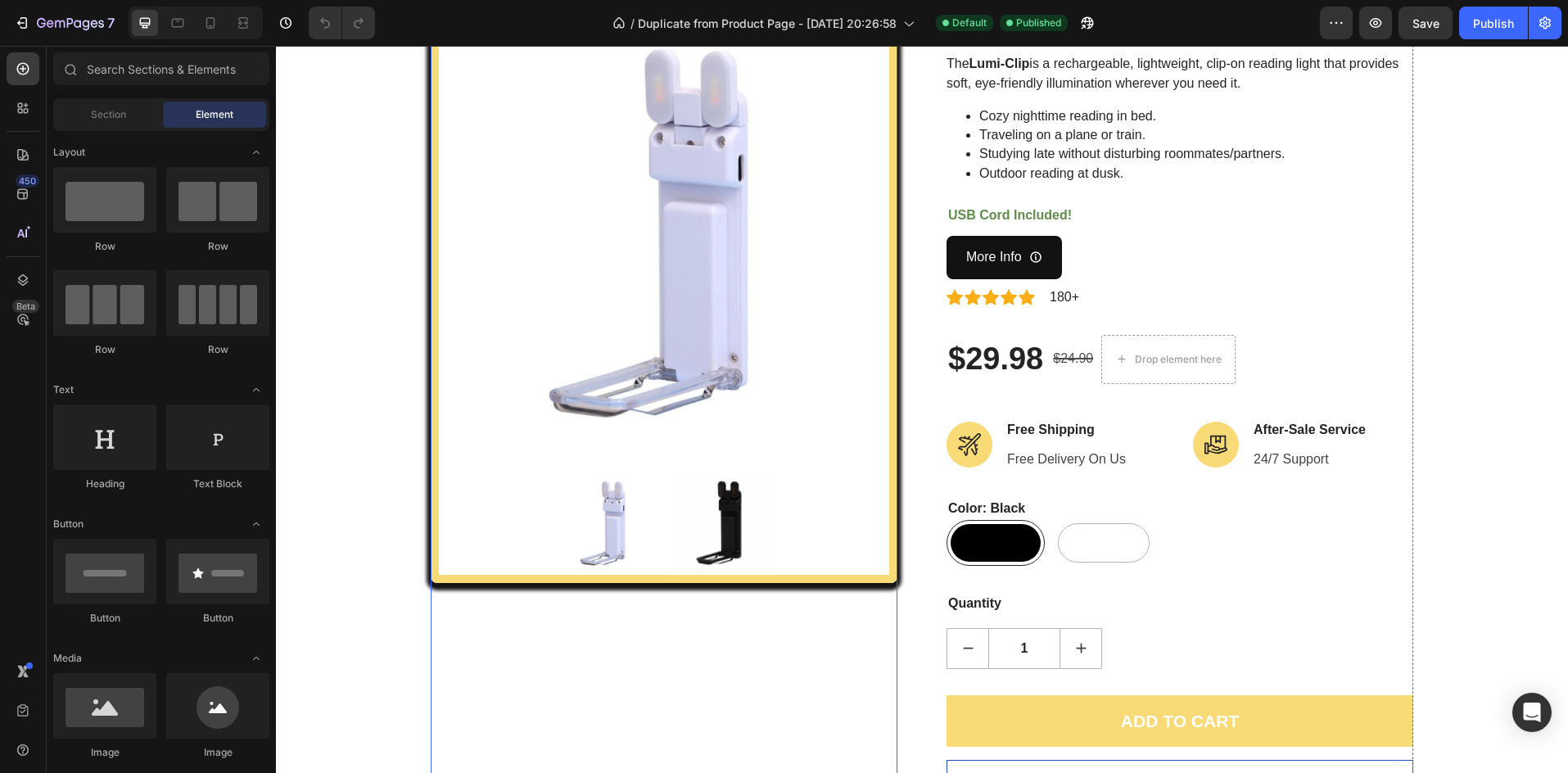
scroll to position [164, 0]
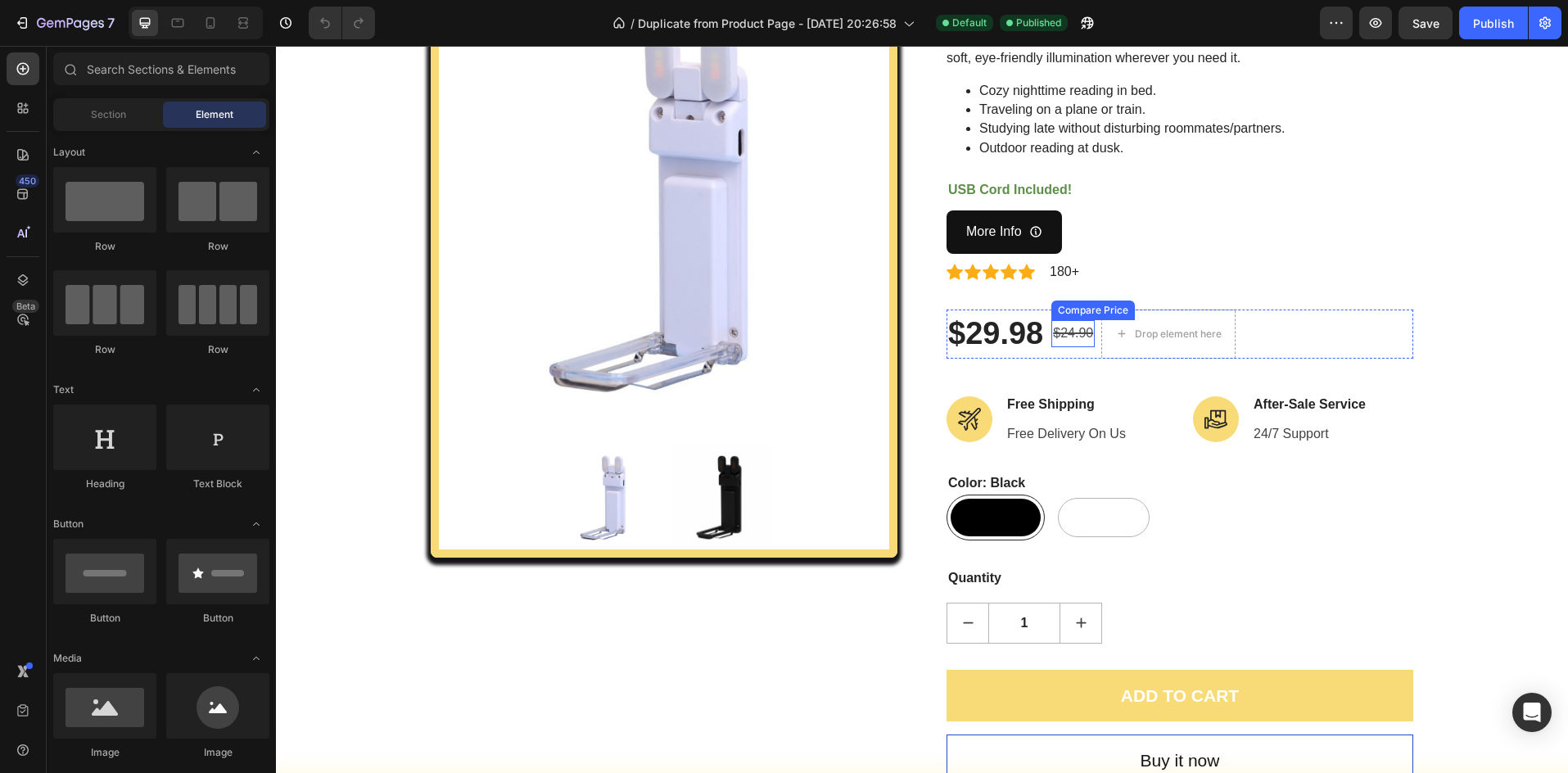
click at [1072, 333] on div "$24.90" at bounding box center [1073, 333] width 43 height 27
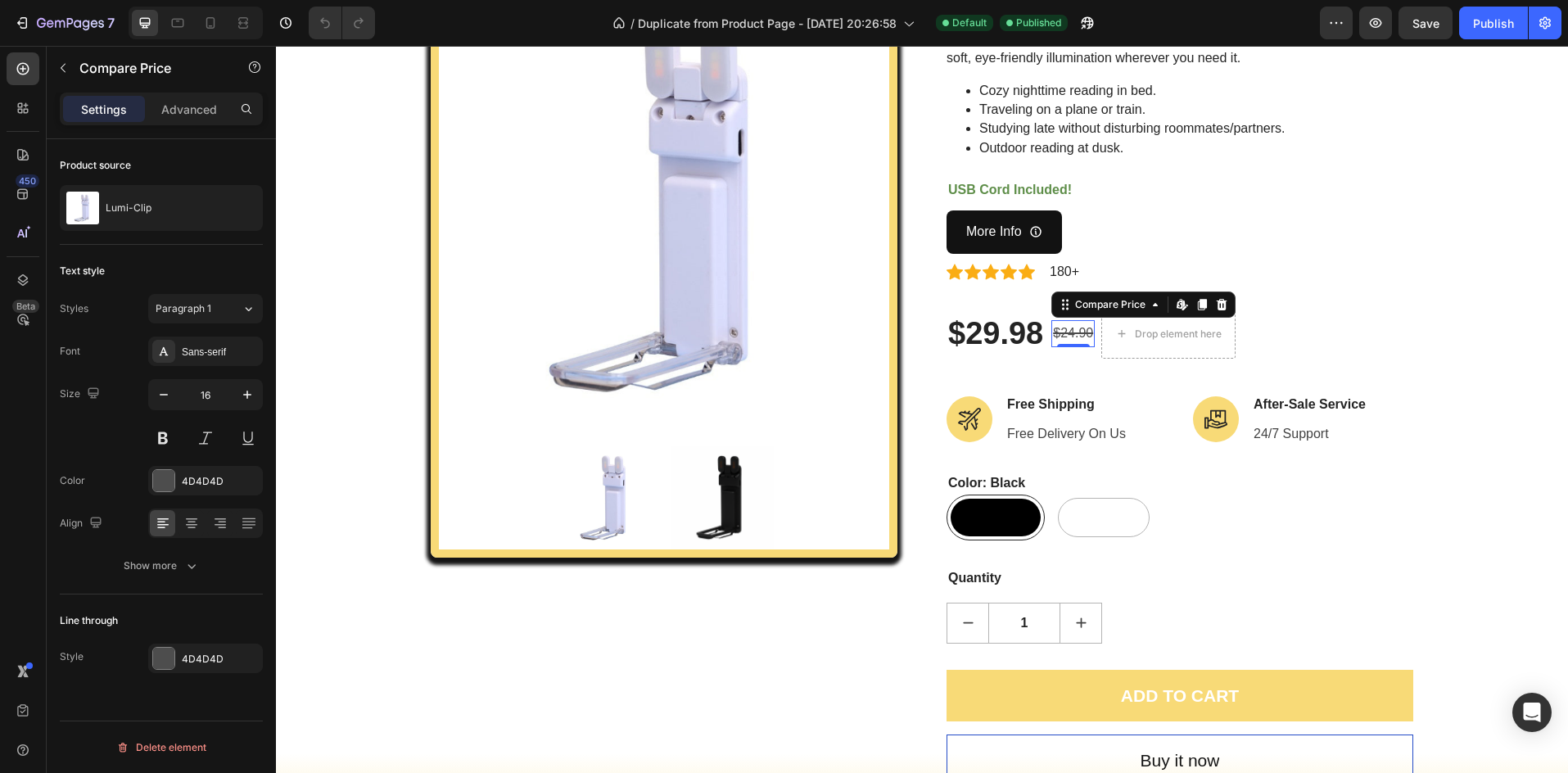
click at [1073, 338] on div "$24.90" at bounding box center [1073, 333] width 43 height 27
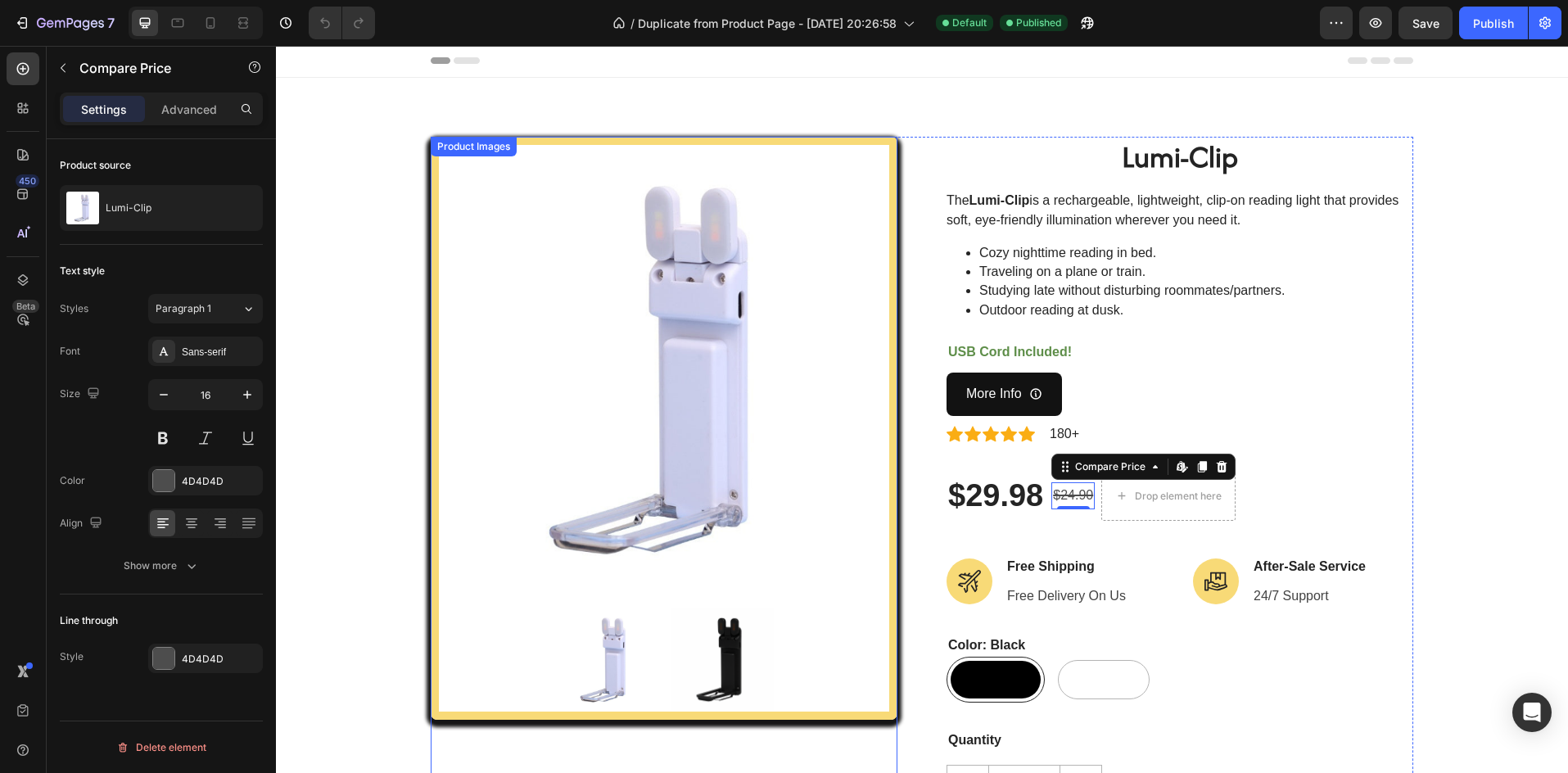
scroll to position [0, 0]
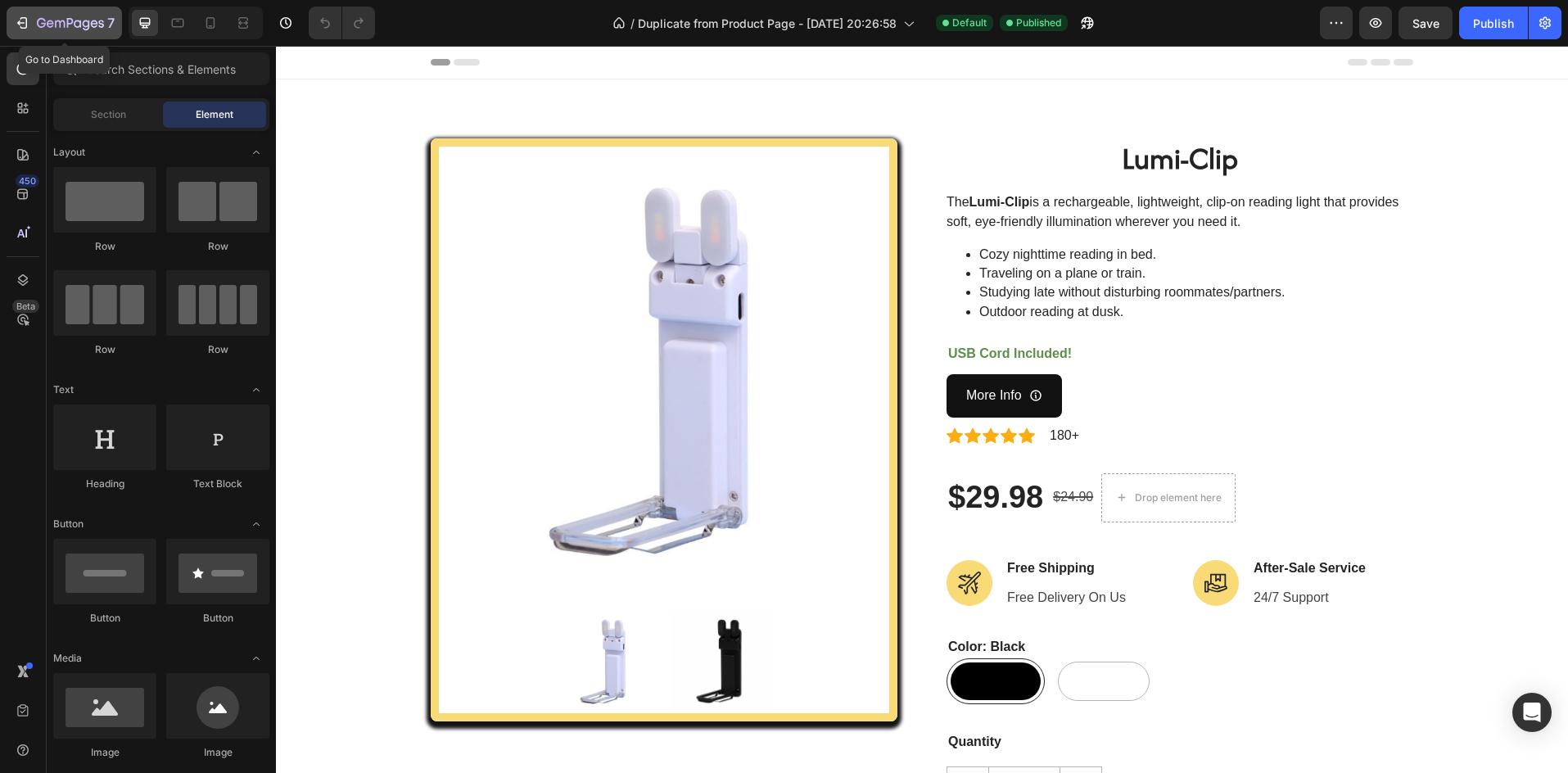
click at [14, 22] on icon "button" at bounding box center [22, 22] width 16 height 16
